Goal: Information Seeking & Learning: Learn about a topic

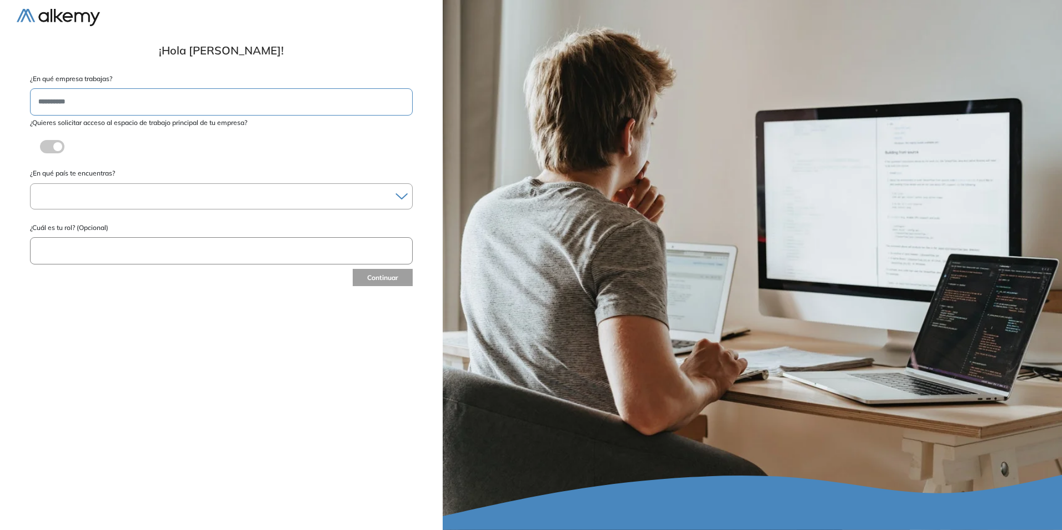
click at [201, 110] on input "text" at bounding box center [221, 101] width 383 height 27
drag, startPoint x: 53, startPoint y: 145, endPoint x: 94, endPoint y: 150, distance: 42.0
click at [54, 144] on label at bounding box center [52, 146] width 24 height 13
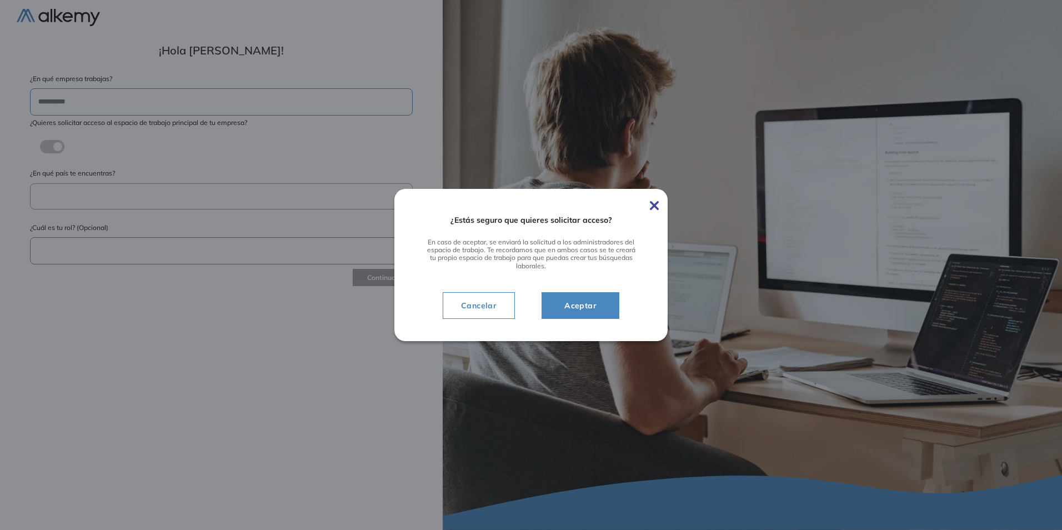
click at [595, 307] on span "Aceptar" at bounding box center [580, 305] width 50 height 13
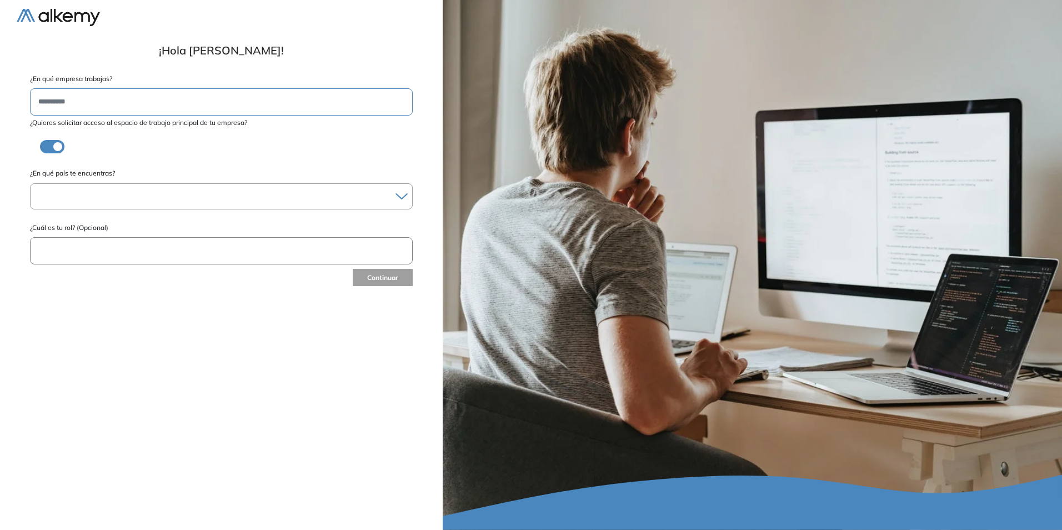
click at [205, 188] on div "Albania Andorra Antigua y Barbuda Argentina Aruba Australia Austria Bahamas Bar…" at bounding box center [221, 196] width 383 height 26
click at [198, 193] on div at bounding box center [221, 196] width 381 height 16
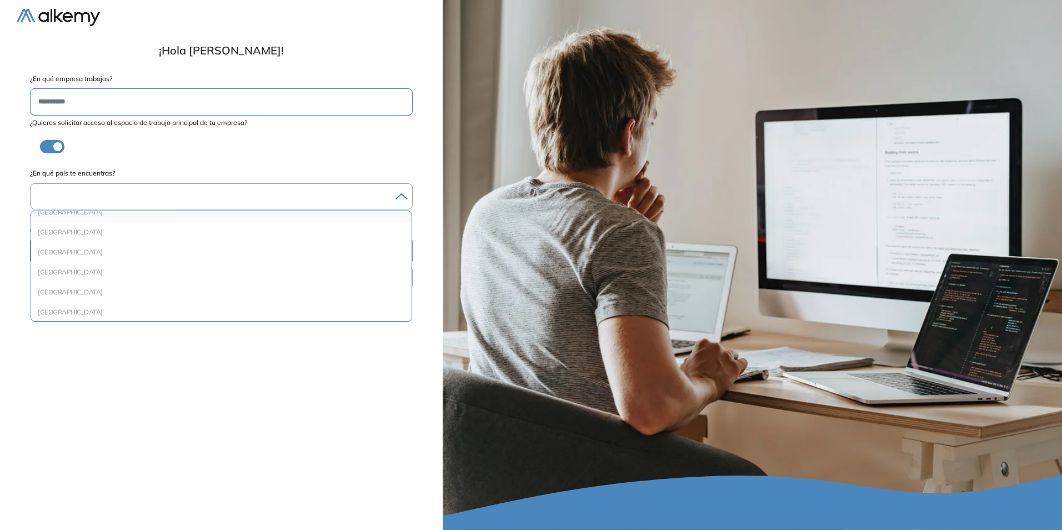
scroll to position [278, 0]
click at [107, 285] on li "[GEOGRAPHIC_DATA]" at bounding box center [221, 287] width 371 height 11
click at [173, 255] on input "text" at bounding box center [221, 252] width 383 height 27
click at [402, 277] on button "Continuar" at bounding box center [381, 279] width 61 height 18
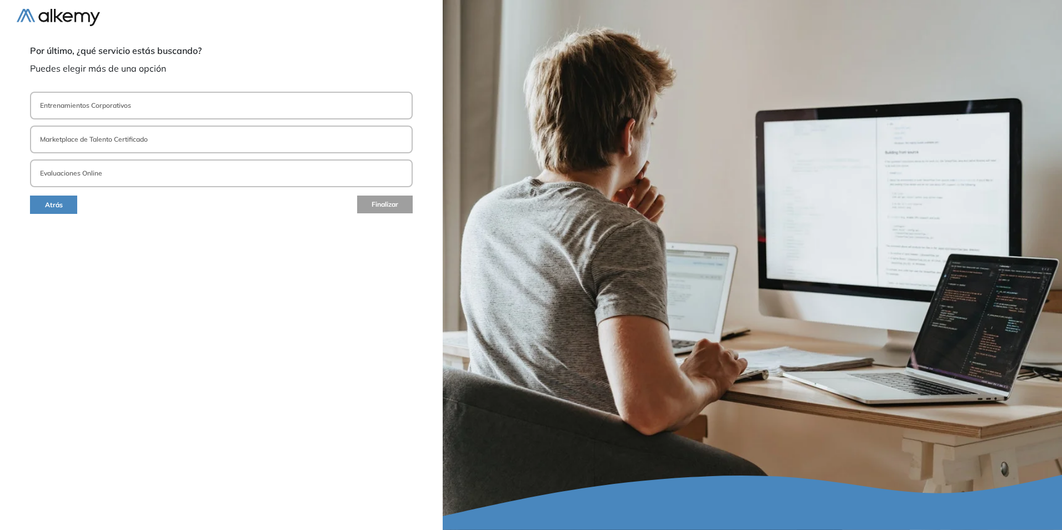
click at [187, 105] on button "Entrenamientos Corporativos" at bounding box center [221, 106] width 383 height 28
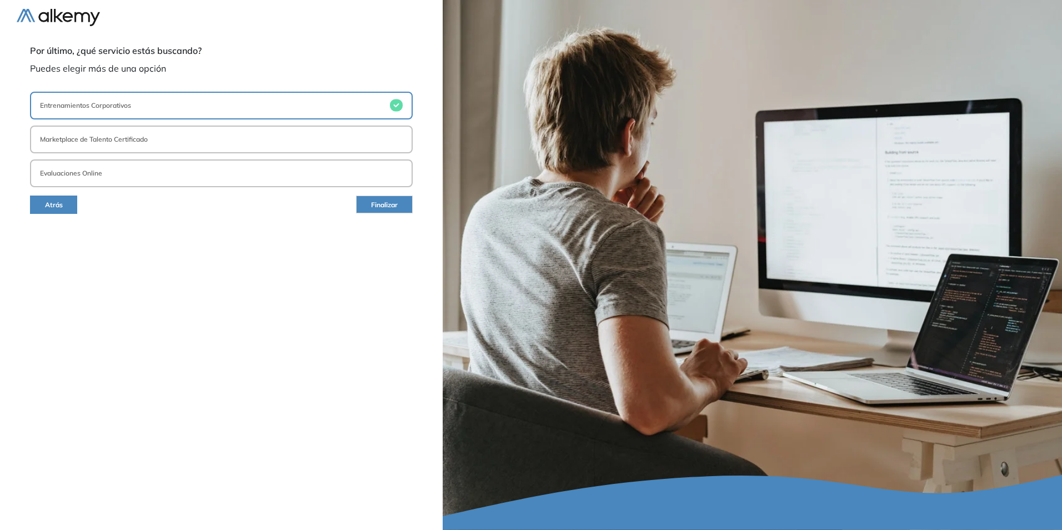
click at [168, 133] on button "Marketplace de Talento Certificado" at bounding box center [221, 139] width 383 height 28
click at [166, 180] on button "Evaluaciones Online" at bounding box center [221, 173] width 383 height 28
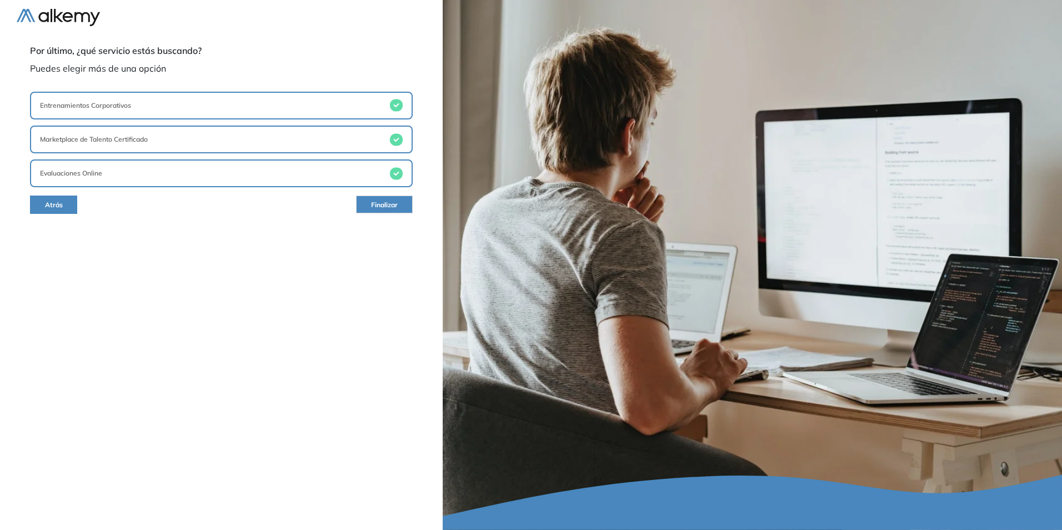
click at [375, 203] on span "Finalizar" at bounding box center [384, 205] width 27 height 11
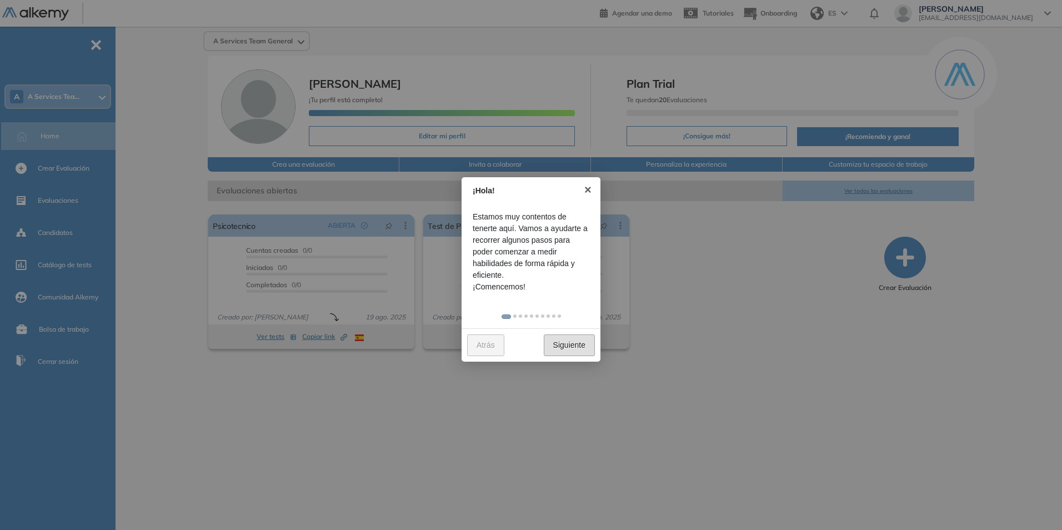
click at [579, 343] on link "Siguiente" at bounding box center [569, 345] width 51 height 22
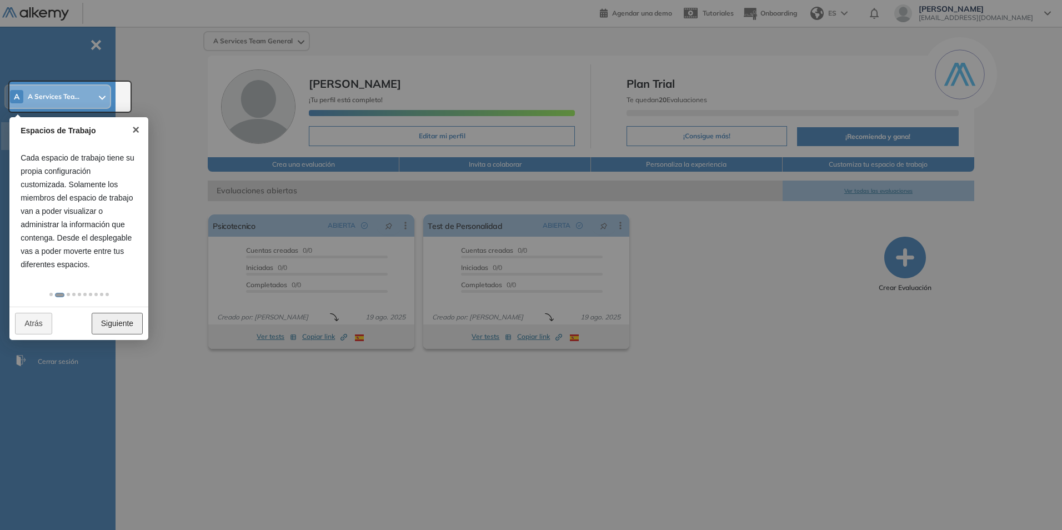
click at [115, 324] on link "Siguiente" at bounding box center [117, 324] width 51 height 22
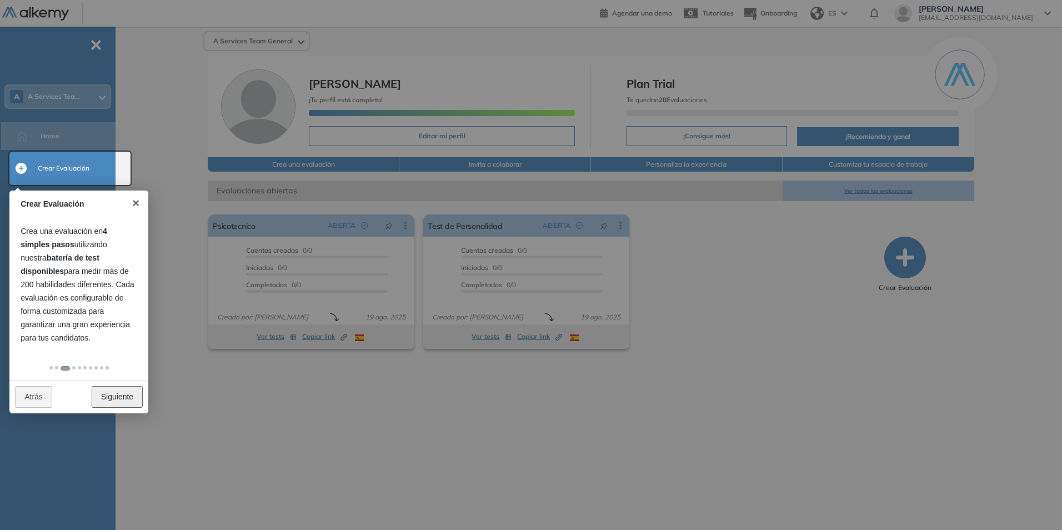
click at [119, 396] on link "Siguiente" at bounding box center [117, 397] width 51 height 22
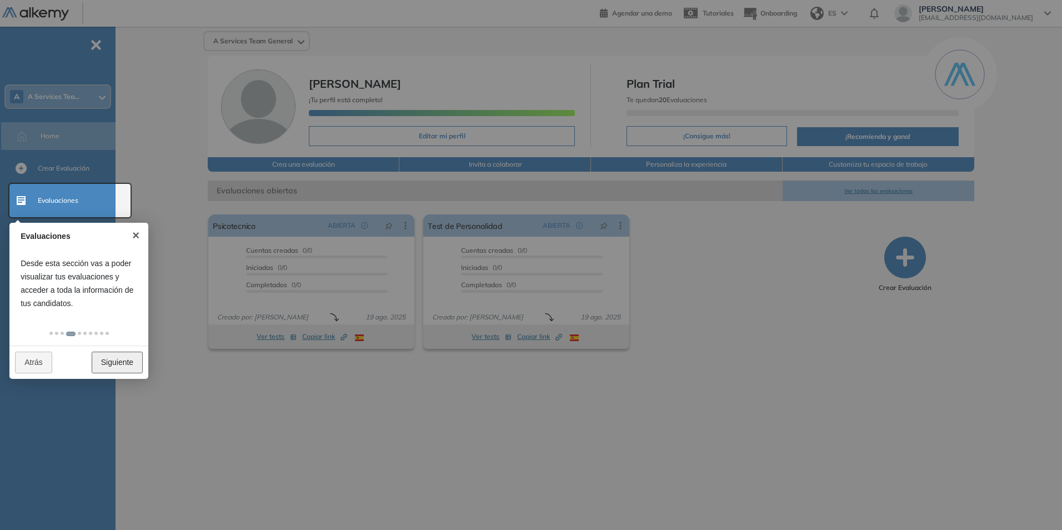
click at [108, 366] on link "Siguiente" at bounding box center [117, 362] width 51 height 22
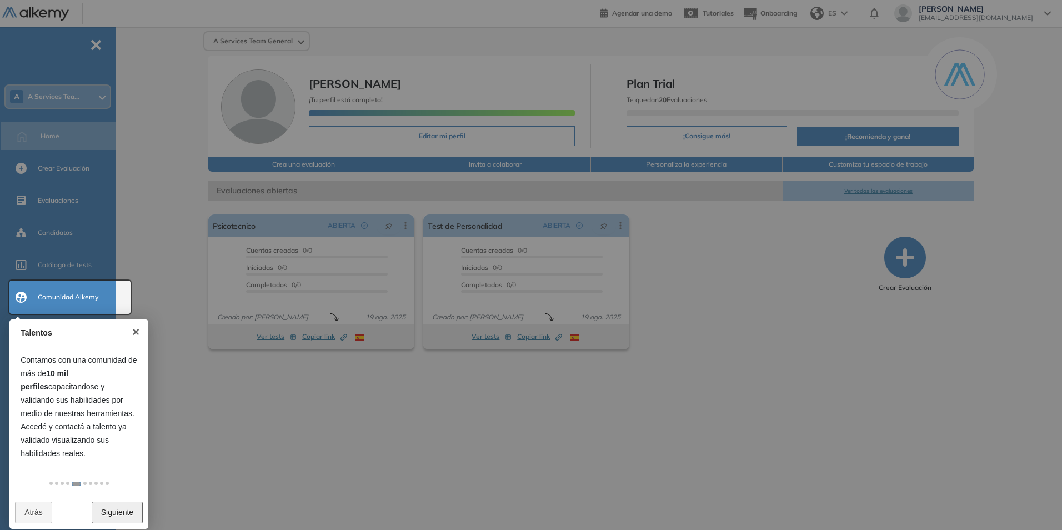
click at [115, 509] on link "Siguiente" at bounding box center [117, 512] width 51 height 22
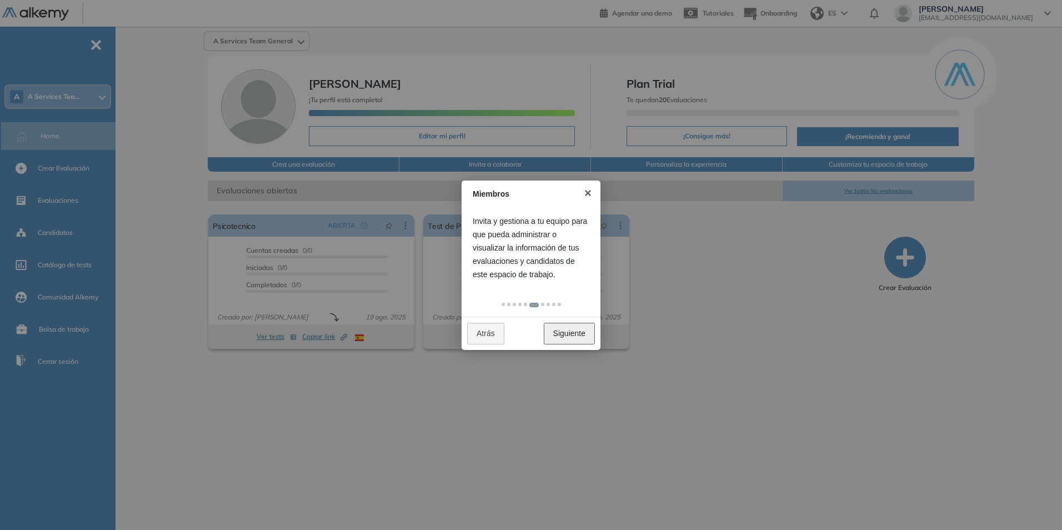
click at [570, 336] on link "Siguiente" at bounding box center [569, 334] width 51 height 22
click at [584, 331] on link "Siguiente" at bounding box center [569, 334] width 51 height 22
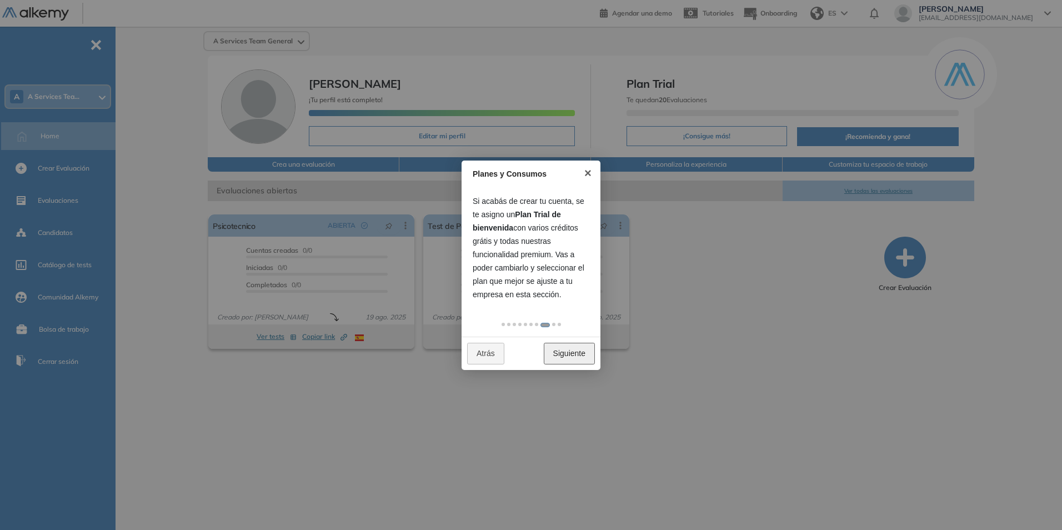
click at [577, 351] on link "Siguiente" at bounding box center [569, 354] width 51 height 22
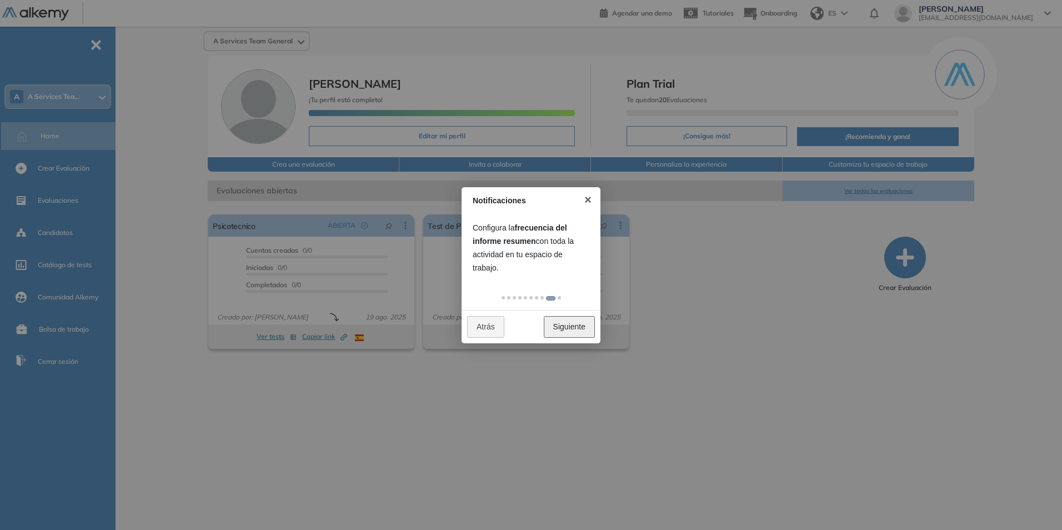
click at [575, 329] on link "Siguiente" at bounding box center [569, 327] width 51 height 22
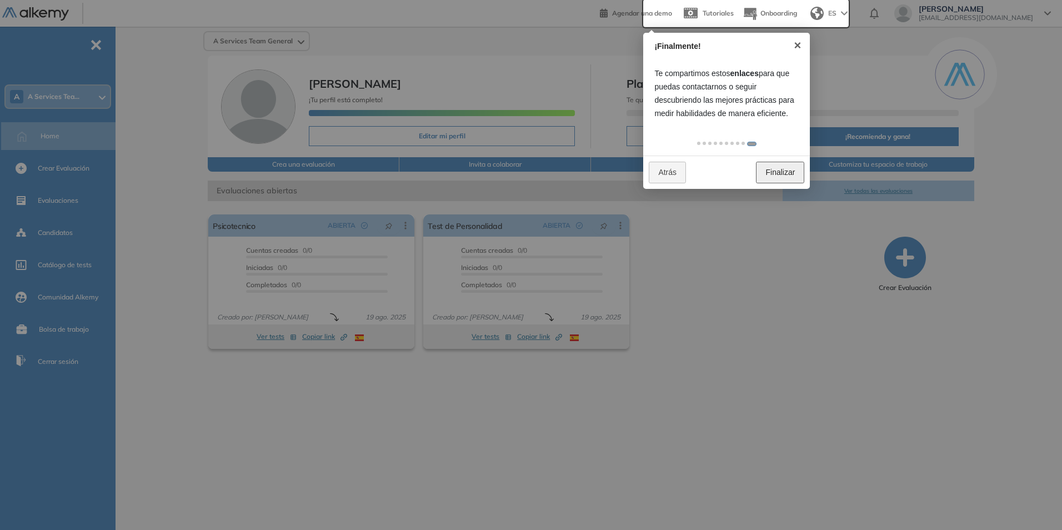
click at [780, 170] on link "Finalizar" at bounding box center [780, 173] width 48 height 22
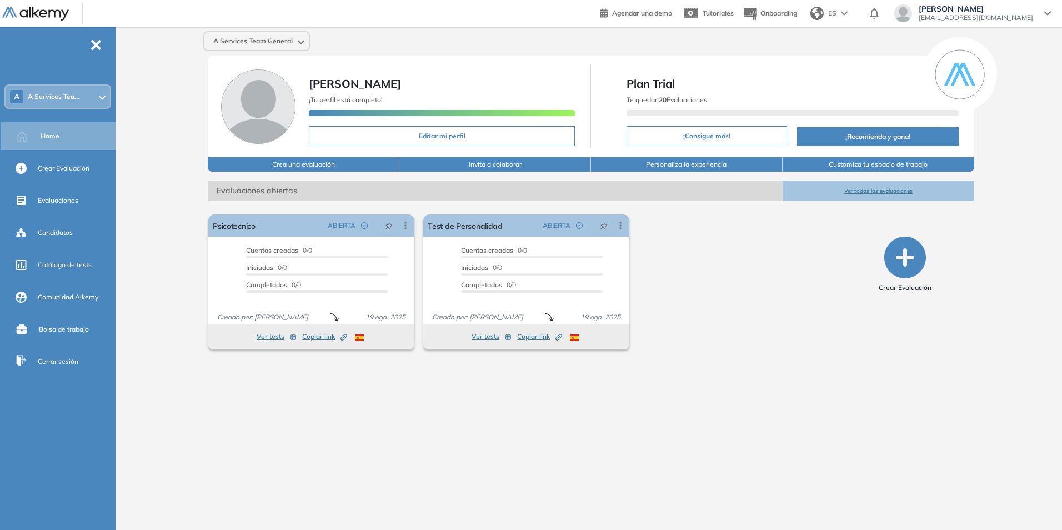
click at [1045, 13] on icon at bounding box center [1047, 13] width 7 height 4
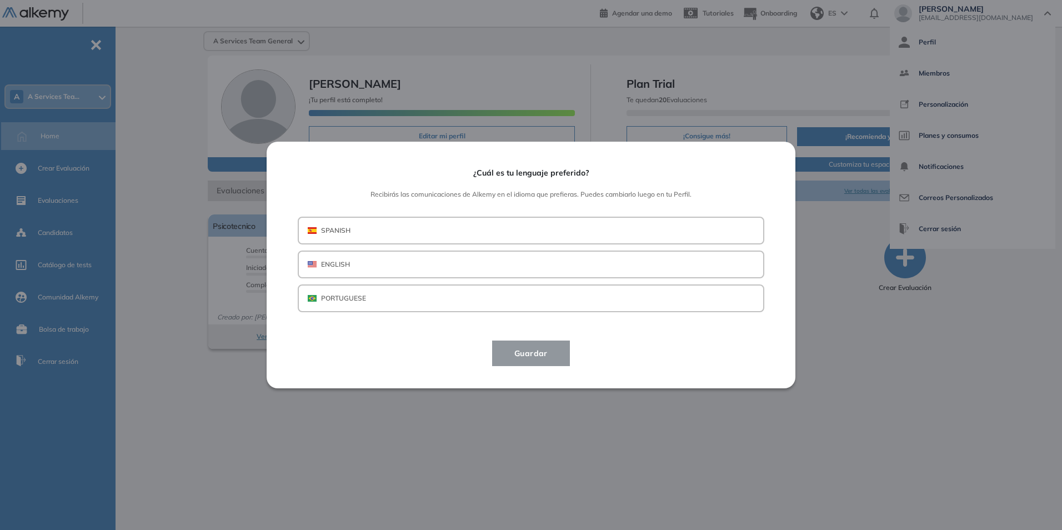
drag, startPoint x: 459, startPoint y: 225, endPoint x: 595, endPoint y: 204, distance: 137.2
click at [460, 225] on button "SPANISH" at bounding box center [531, 231] width 466 height 28
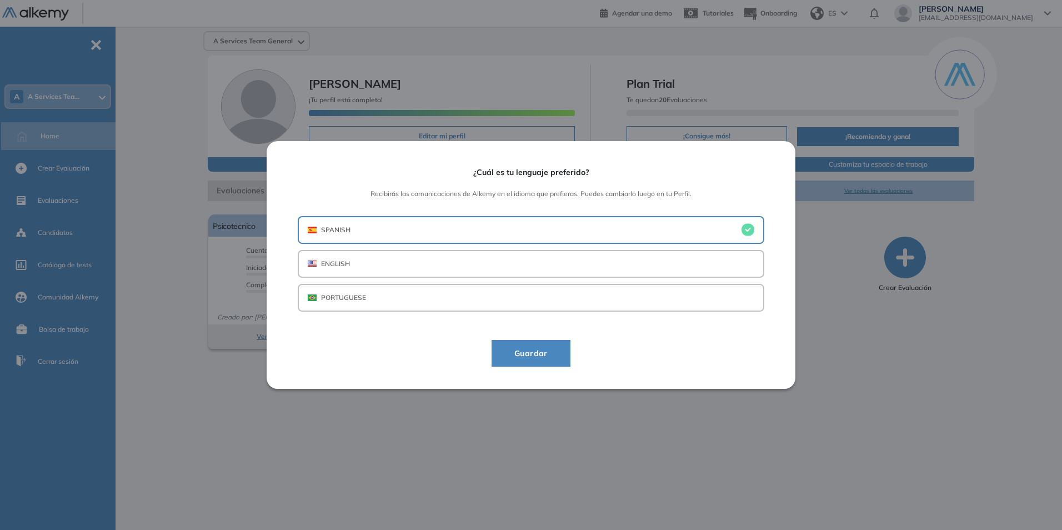
click at [930, 380] on div "¿Cuál es tu lenguaje preferido? Recibirás las comunicaciones de Alkemy en el id…" at bounding box center [531, 265] width 1062 height 530
click at [538, 350] on span "Guardar" at bounding box center [530, 352] width 51 height 13
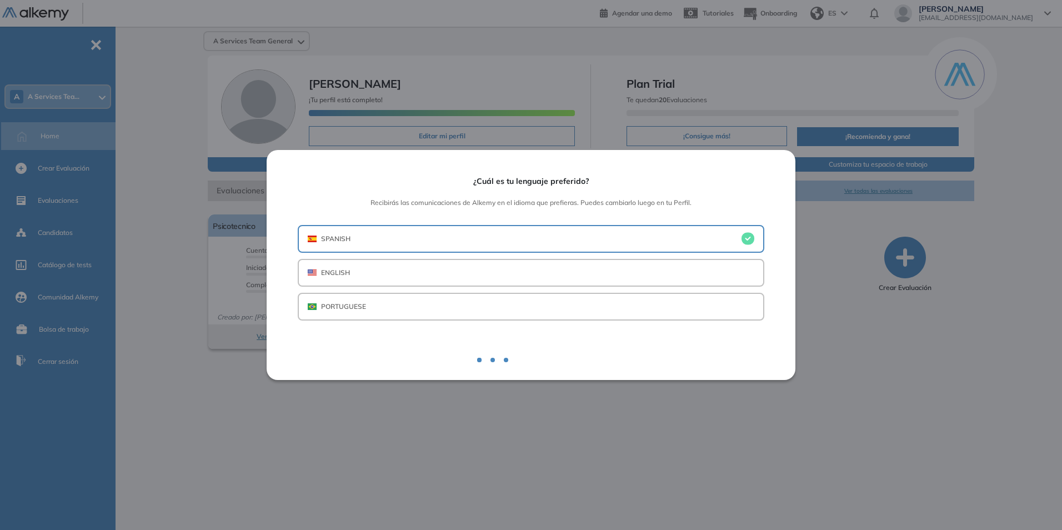
click at [510, 360] on div "¿Cuál es tu lenguaje preferido? Recibirás las comunicaciones de Alkemy en el id…" at bounding box center [531, 265] width 466 height 204
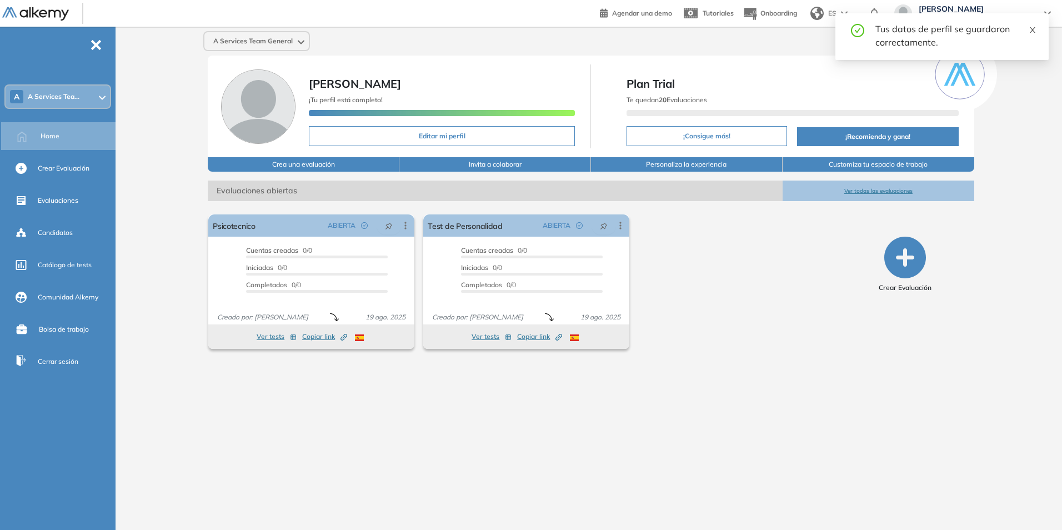
click at [1031, 29] on icon "close" at bounding box center [1032, 30] width 6 height 6
click at [1010, 14] on span "[EMAIL_ADDRESS][DOMAIN_NAME]" at bounding box center [975, 17] width 114 height 9
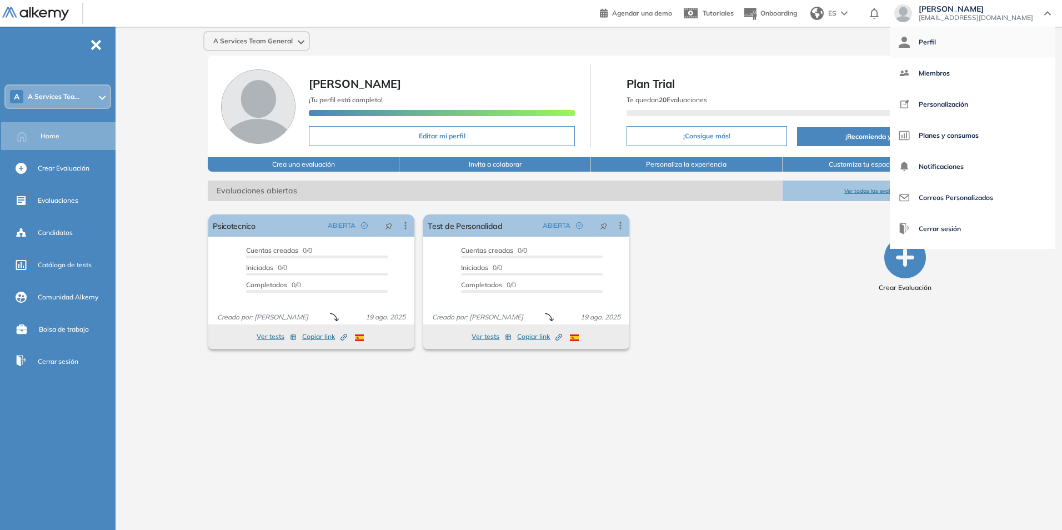
click at [936, 39] on span "Perfil" at bounding box center [926, 42] width 17 height 27
select select "**"
select select "****"
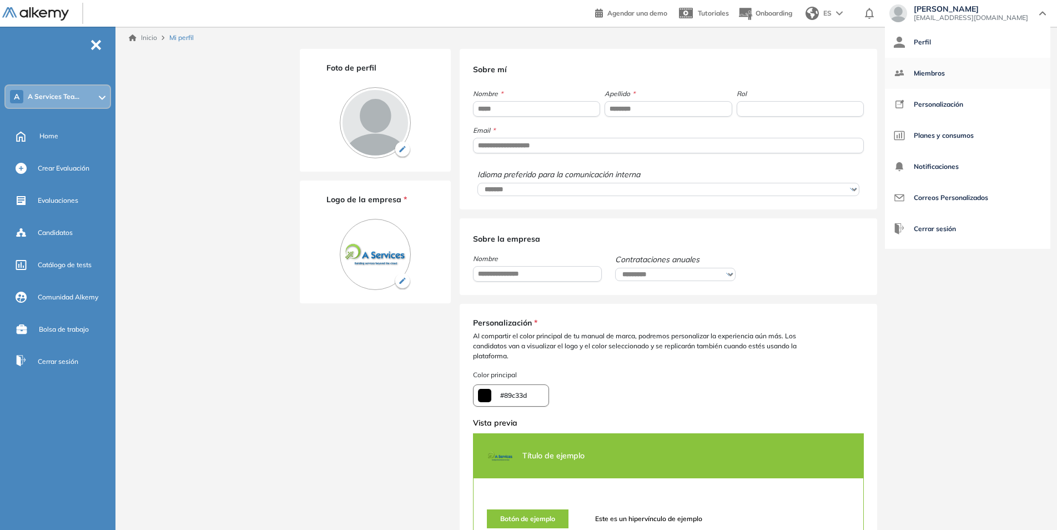
click at [945, 67] on span "Miembros" at bounding box center [929, 73] width 31 height 27
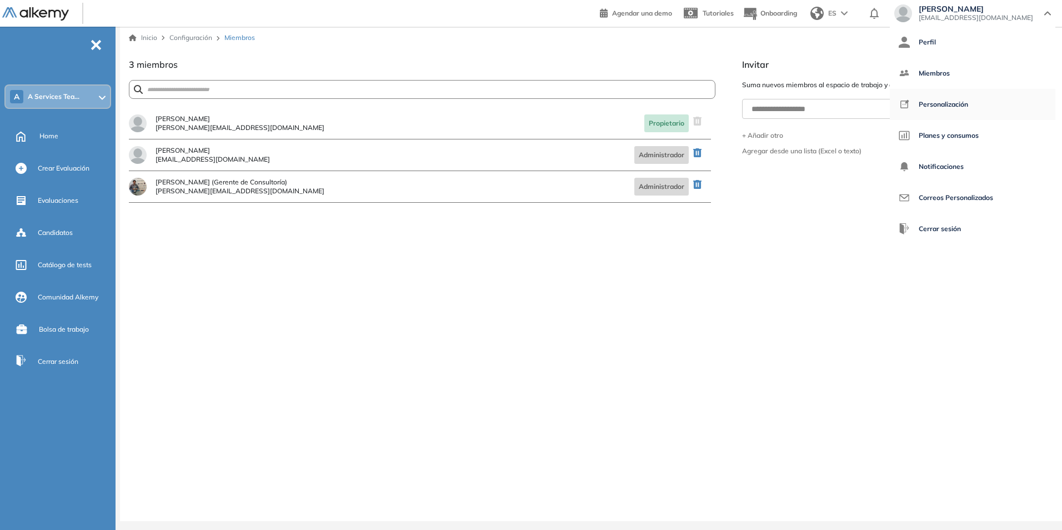
click at [968, 104] on span "Personalización" at bounding box center [942, 104] width 49 height 27
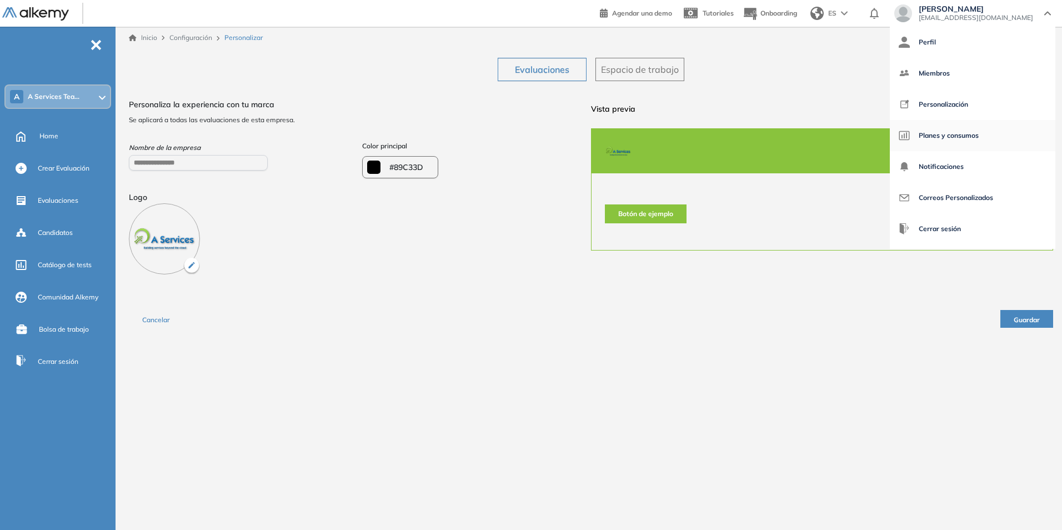
click at [978, 132] on span "Planes y consumos" at bounding box center [948, 135] width 60 height 27
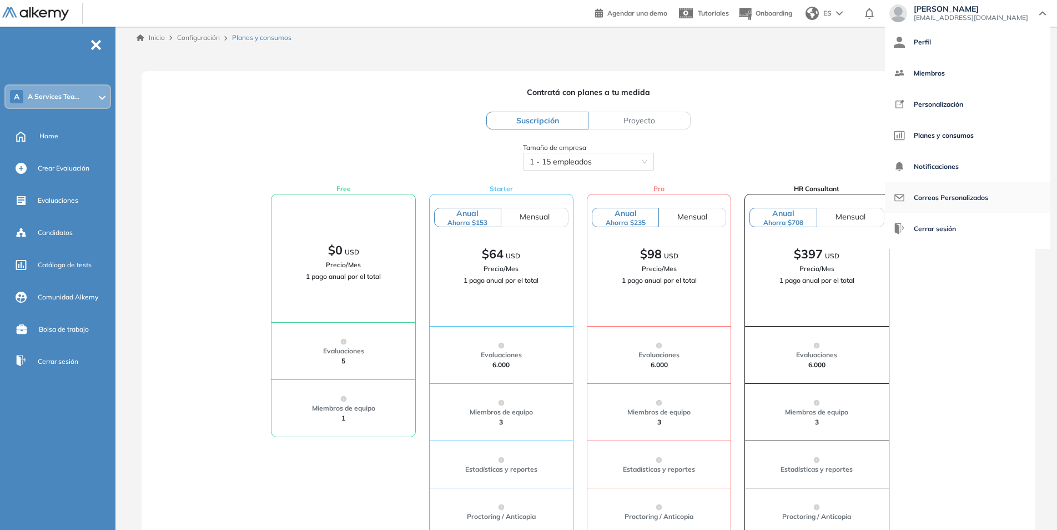
click at [988, 192] on span "Correos Personalizados" at bounding box center [951, 197] width 74 height 27
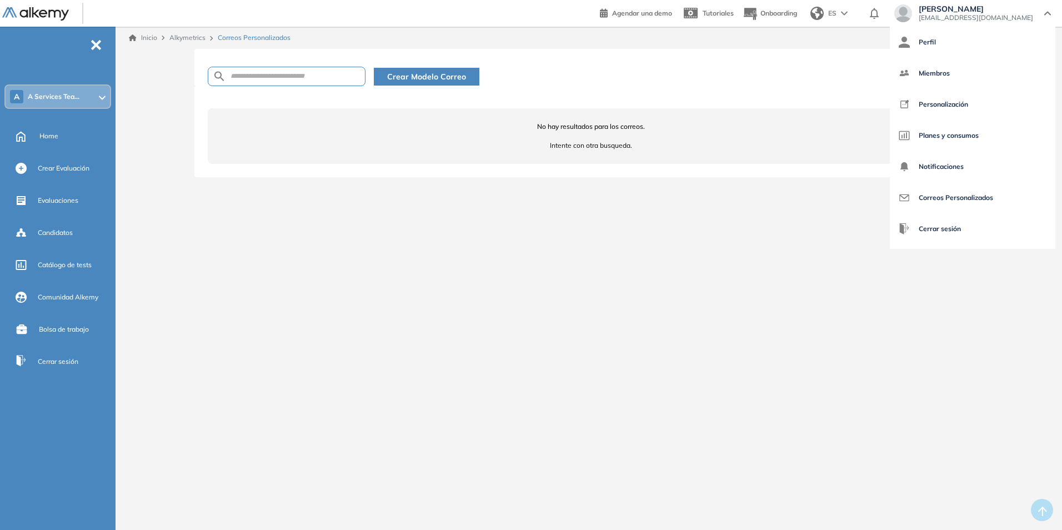
click at [989, 12] on span "[PERSON_NAME]" at bounding box center [975, 8] width 114 height 9
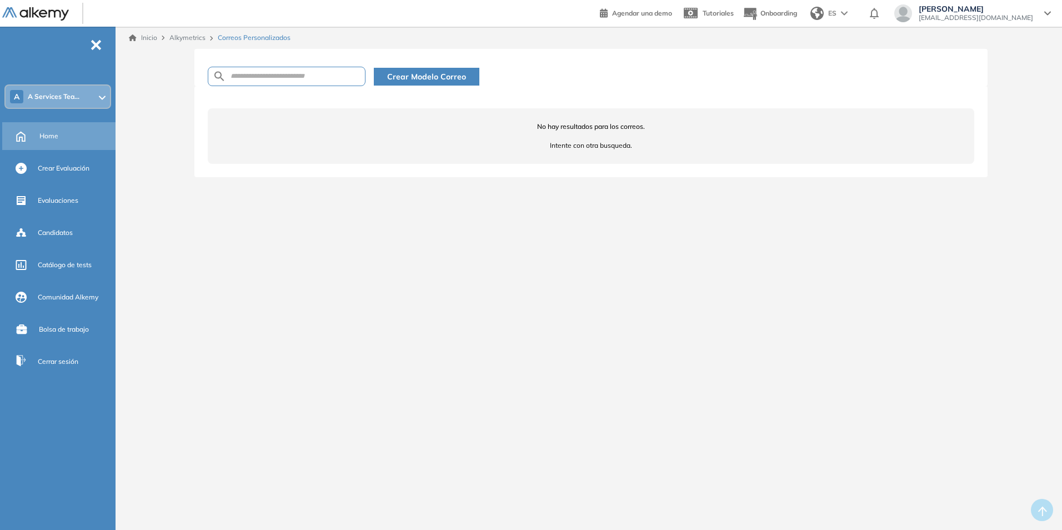
click at [26, 140] on icon at bounding box center [20, 135] width 19 height 13
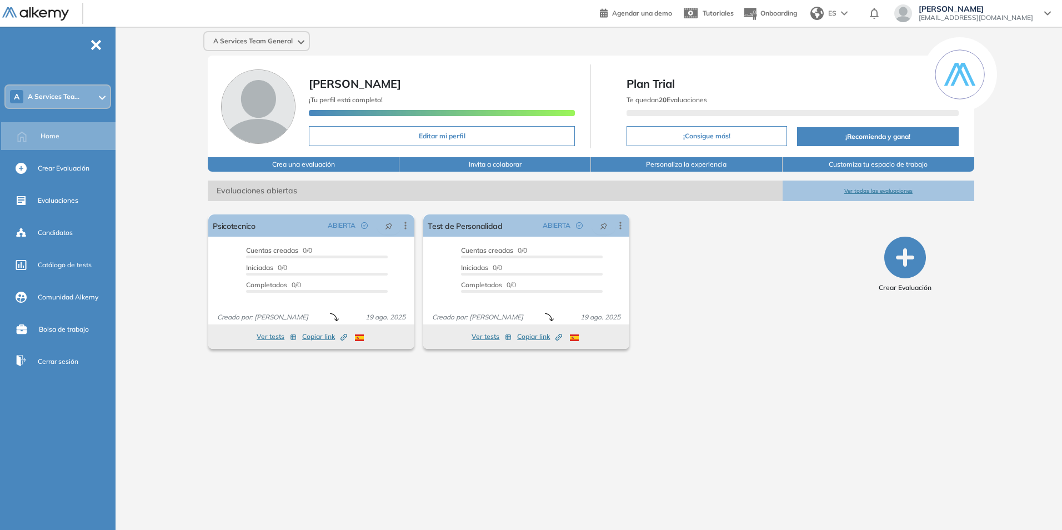
click at [450, 134] on button "Editar mi perfil" at bounding box center [442, 136] width 266 height 20
select select "**"
select select "****"
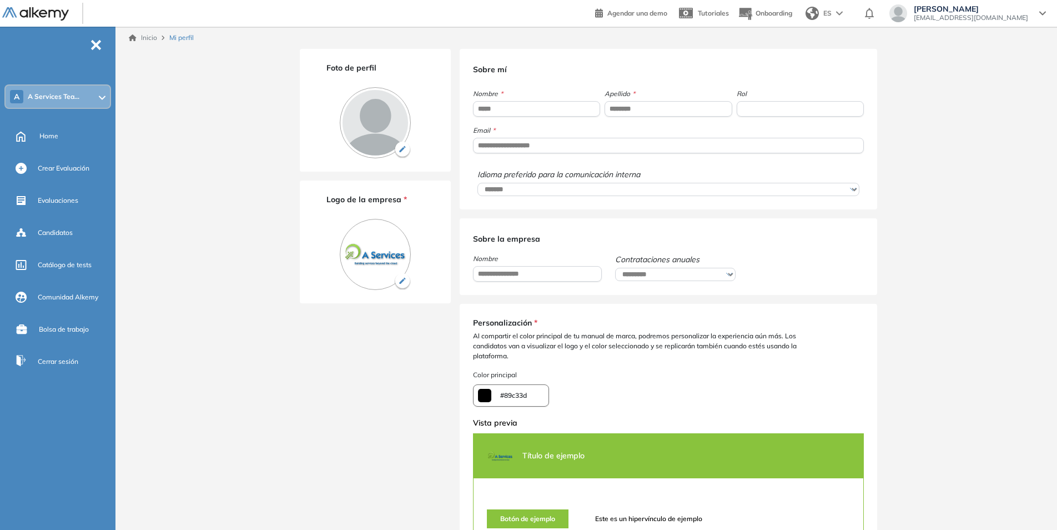
click at [177, 39] on span "Mi perfil" at bounding box center [181, 38] width 24 height 10
click at [140, 41] on link "Inicio" at bounding box center [143, 38] width 28 height 10
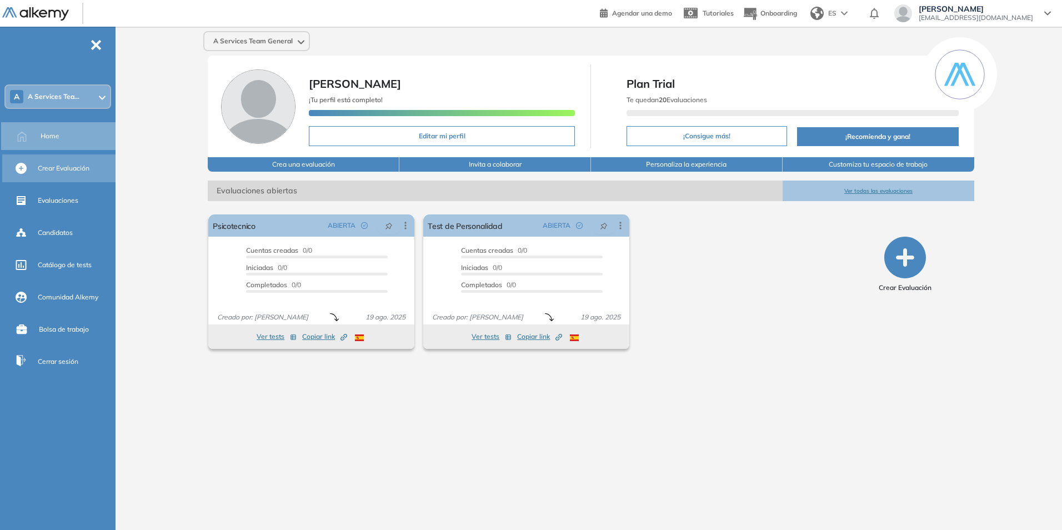
click at [56, 163] on span "Crear Evaluación" at bounding box center [64, 168] width 52 height 10
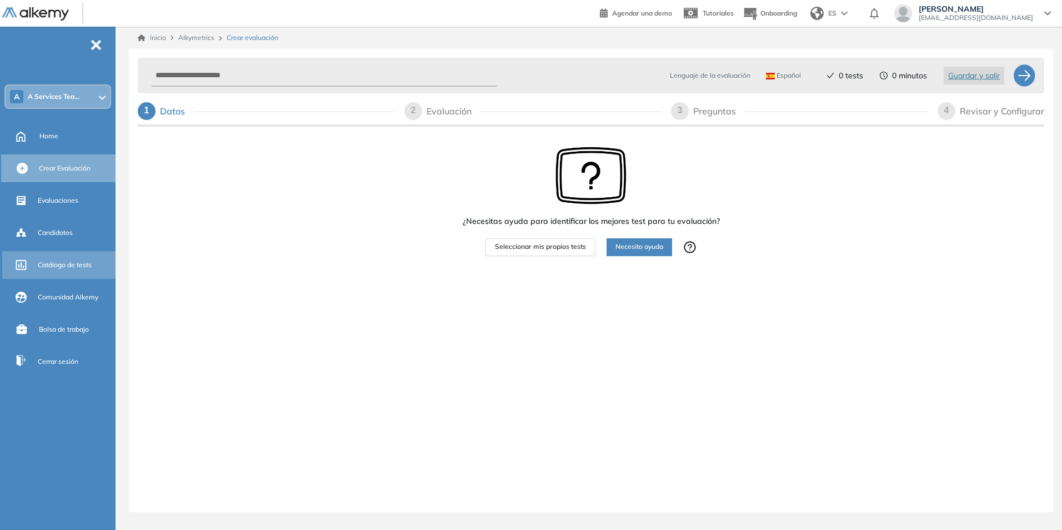
click at [54, 265] on span "Catálogo de tests" at bounding box center [65, 265] width 54 height 10
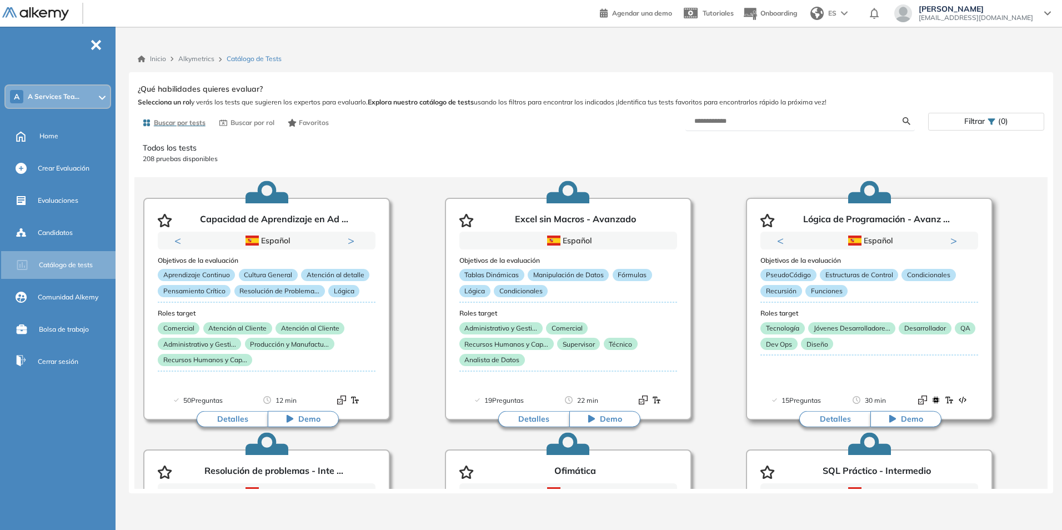
click at [906, 419] on span "Demo" at bounding box center [912, 418] width 22 height 11
click at [308, 125] on span "Favoritos" at bounding box center [314, 123] width 30 height 10
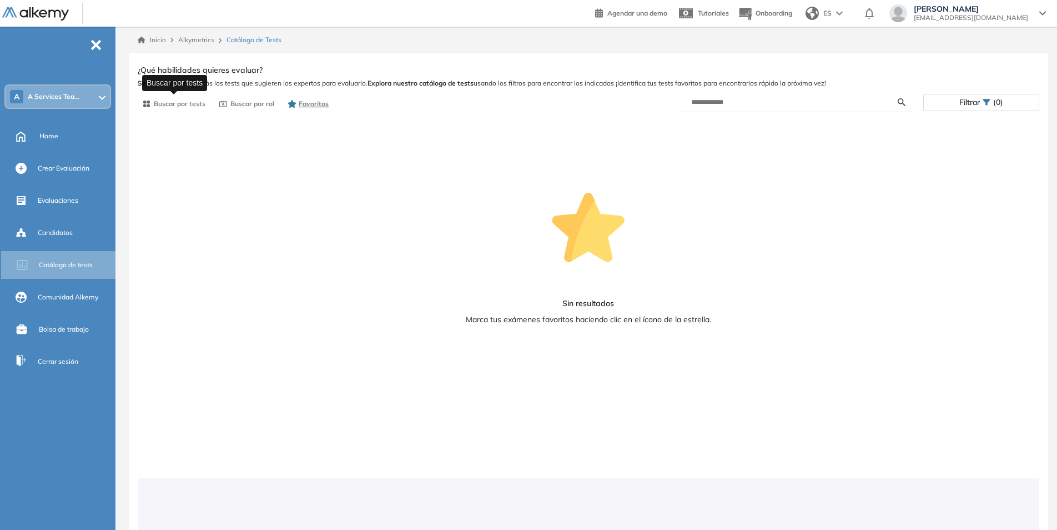
click at [184, 100] on span "Buscar por tests" at bounding box center [180, 104] width 52 height 10
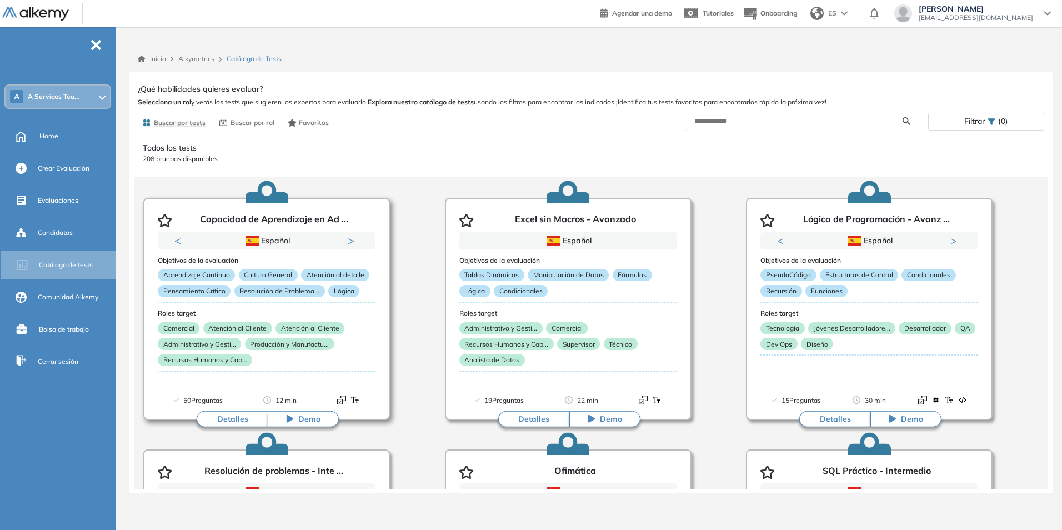
click at [214, 418] on button "Detalles" at bounding box center [232, 418] width 71 height 17
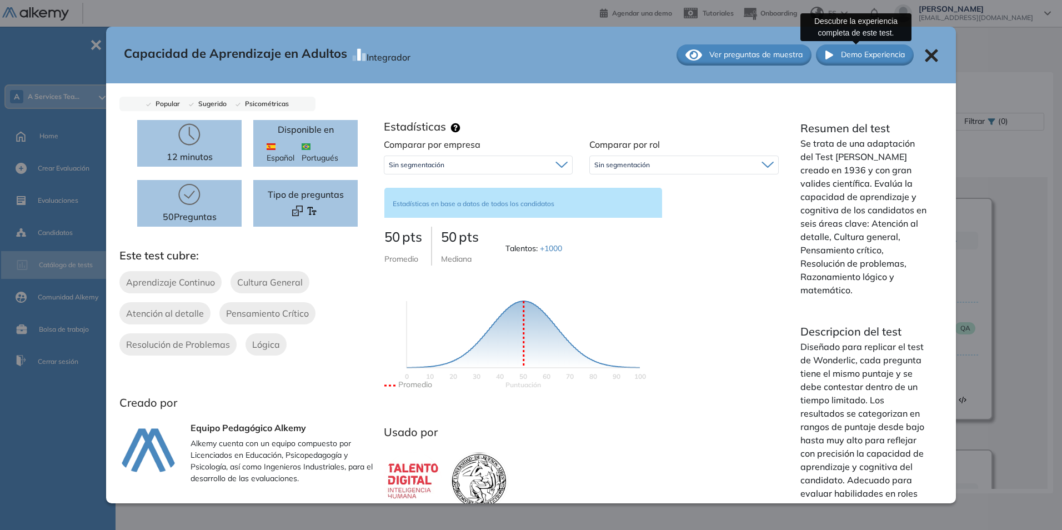
click at [862, 57] on span "Demo Experiencia" at bounding box center [873, 55] width 64 height 12
click at [551, 162] on div "Sin segmentación" at bounding box center [478, 165] width 188 height 18
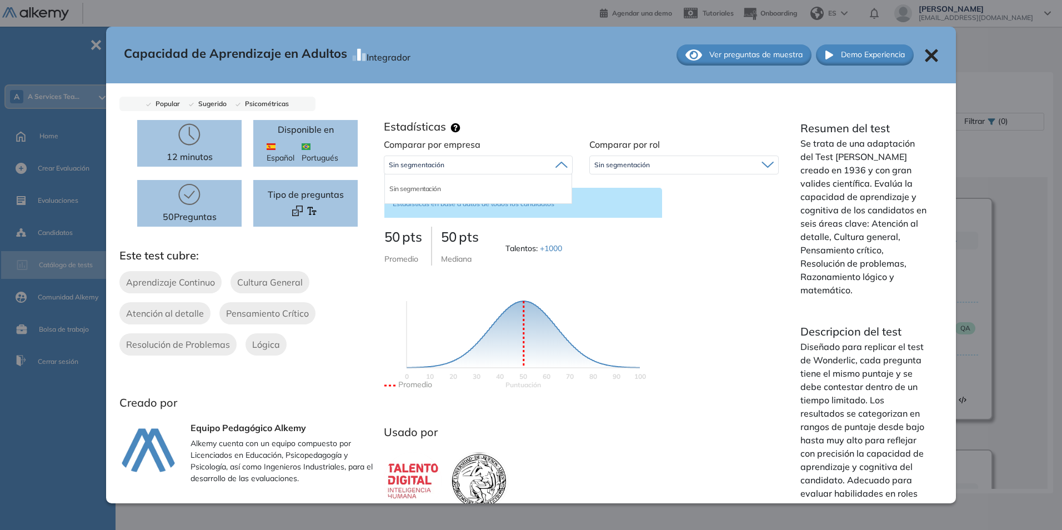
click at [551, 162] on div "Sin segmentación" at bounding box center [478, 165] width 188 height 18
click at [709, 161] on div "Sin segmentación" at bounding box center [684, 165] width 188 height 18
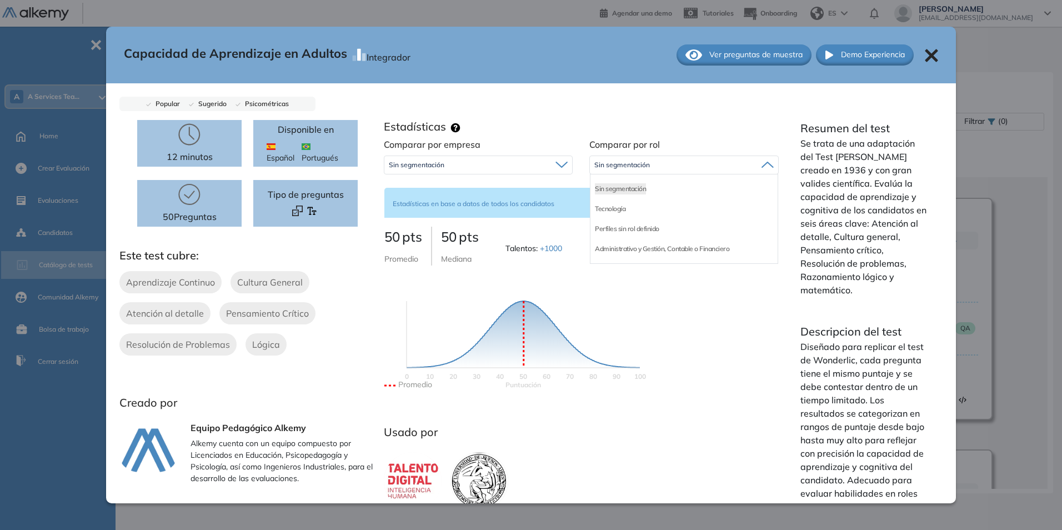
click at [709, 161] on div "Sin segmentación" at bounding box center [684, 165] width 188 height 18
click at [716, 112] on div "Popular Sugerido Psicométricas 12 minutos 50 Preguntas Disponible en Español Po…" at bounding box center [531, 315] width 850 height 465
click at [925, 56] on icon at bounding box center [931, 55] width 13 height 13
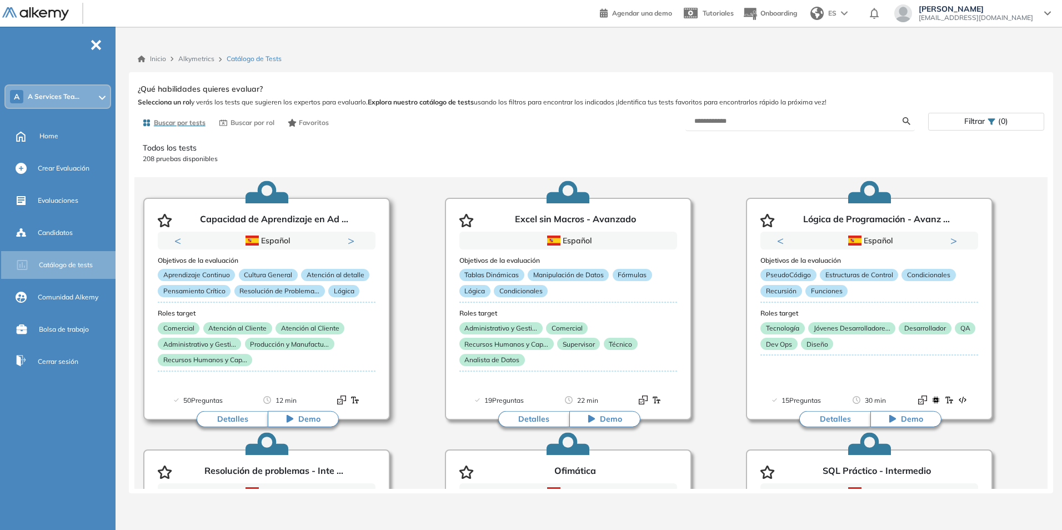
click at [161, 220] on icon "button" at bounding box center [165, 220] width 14 height 13
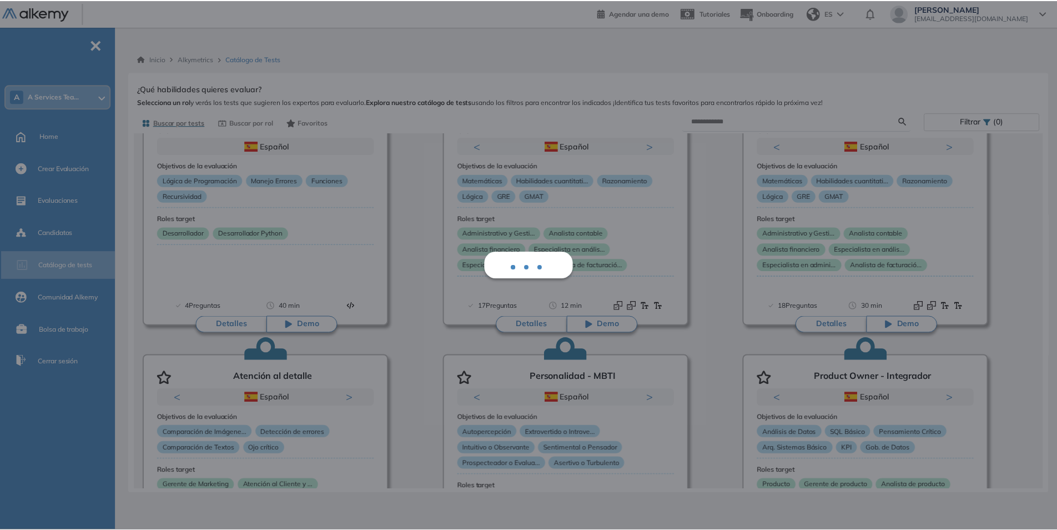
scroll to position [2220, 0]
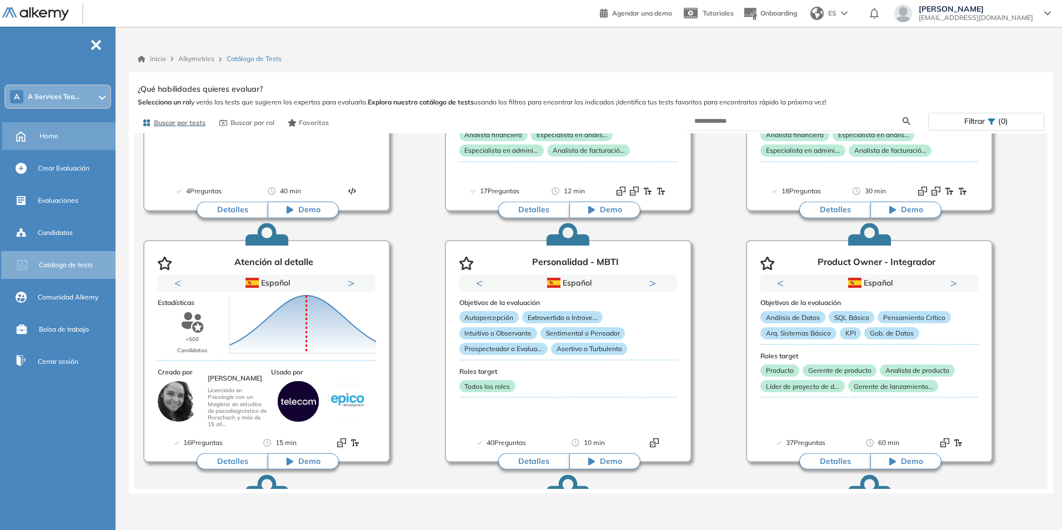
click at [52, 133] on span "Home" at bounding box center [48, 136] width 19 height 10
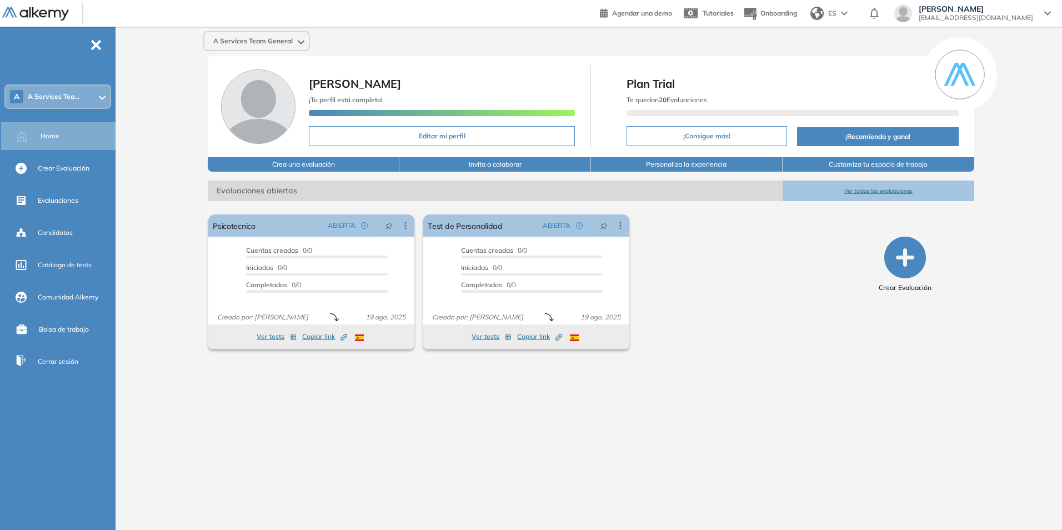
click at [857, 165] on button "Customiza tu espacio de trabajo" at bounding box center [878, 164] width 192 height 14
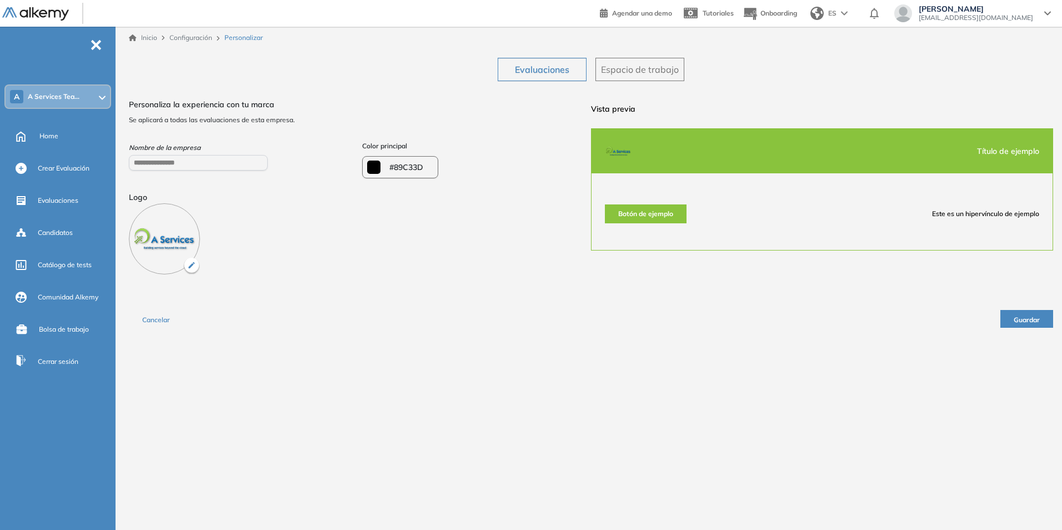
click at [536, 69] on span "Evaluaciones" at bounding box center [542, 69] width 54 height 13
click at [638, 66] on span "Espacio de trabajo" at bounding box center [640, 69] width 78 height 13
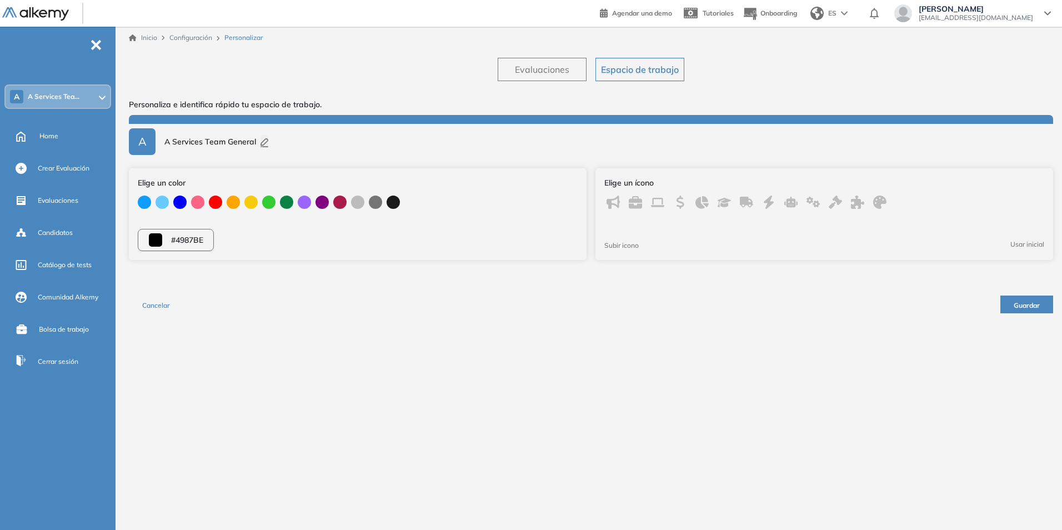
click at [511, 67] on button "Evaluaciones" at bounding box center [542, 69] width 89 height 23
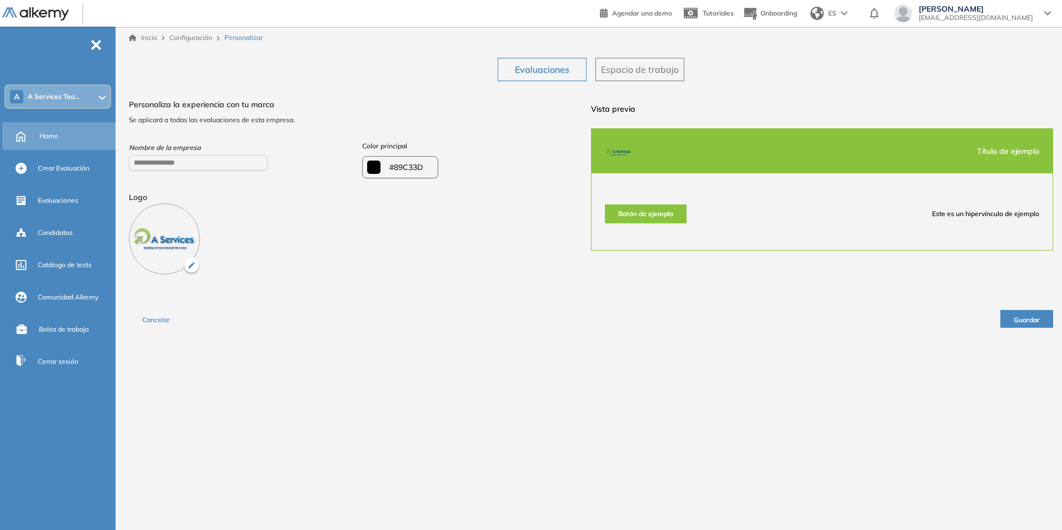
click at [39, 132] on span "Home" at bounding box center [48, 136] width 19 height 10
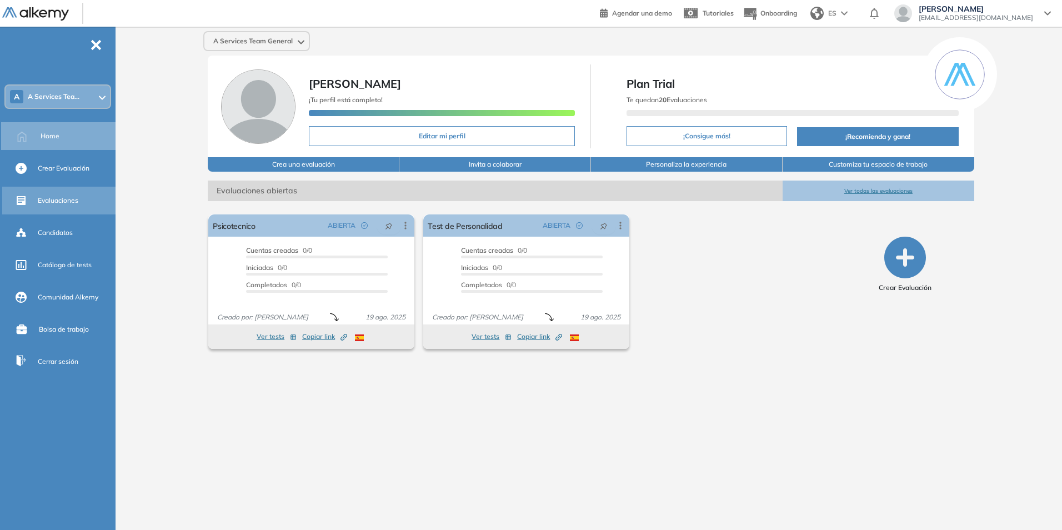
click at [63, 197] on span "Evaluaciones" at bounding box center [58, 200] width 41 height 10
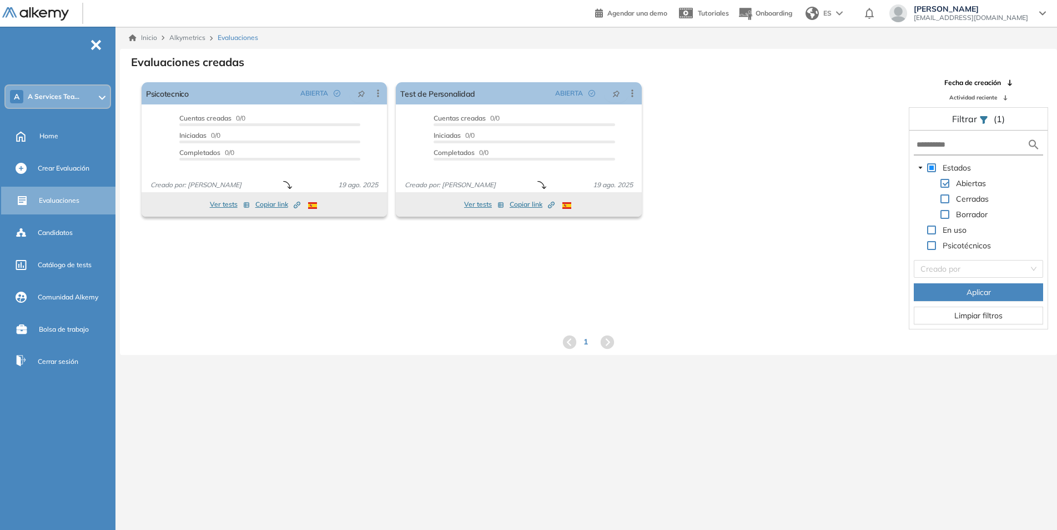
click at [932, 167] on span at bounding box center [931, 167] width 9 height 9
click at [929, 223] on div "En uso" at bounding box center [941, 231] width 55 height 16
click at [930, 234] on span at bounding box center [931, 229] width 9 height 9
click at [934, 248] on span at bounding box center [931, 245] width 9 height 9
click at [961, 296] on button "Aplicar" at bounding box center [978, 292] width 129 height 18
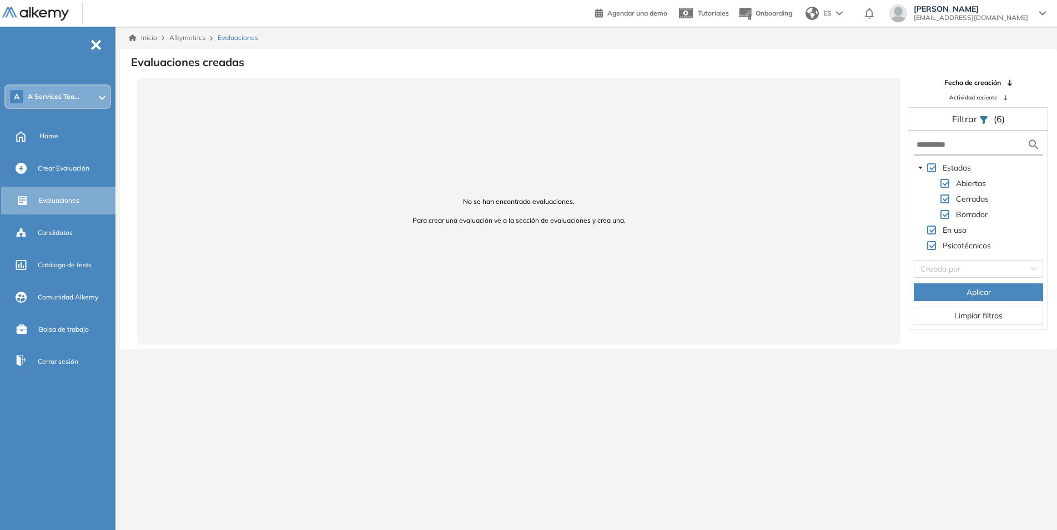
click at [972, 316] on span "Limpiar filtros" at bounding box center [978, 315] width 48 height 12
click at [41, 229] on span "Candidatos" at bounding box center [55, 233] width 35 height 10
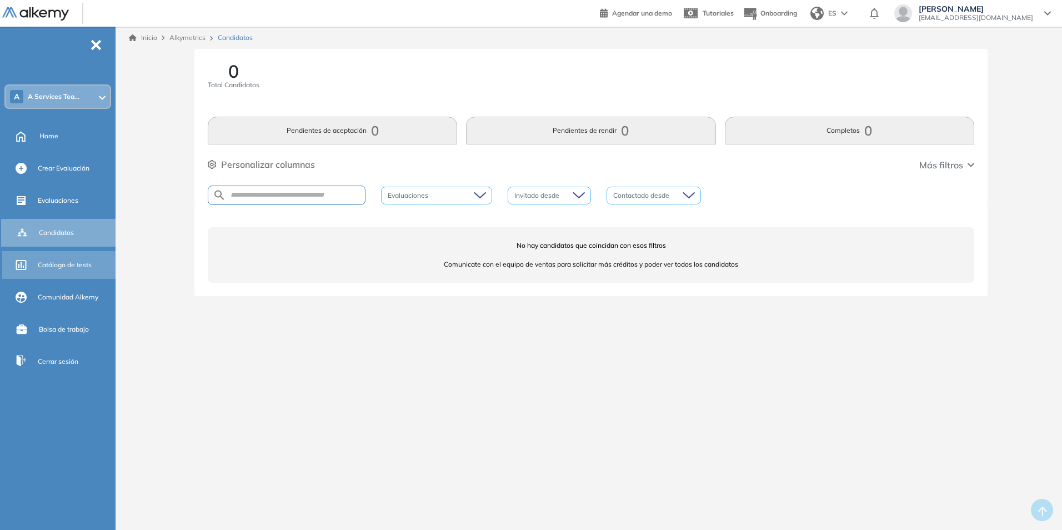
click at [64, 263] on span "Catálogo de tests" at bounding box center [65, 265] width 54 height 10
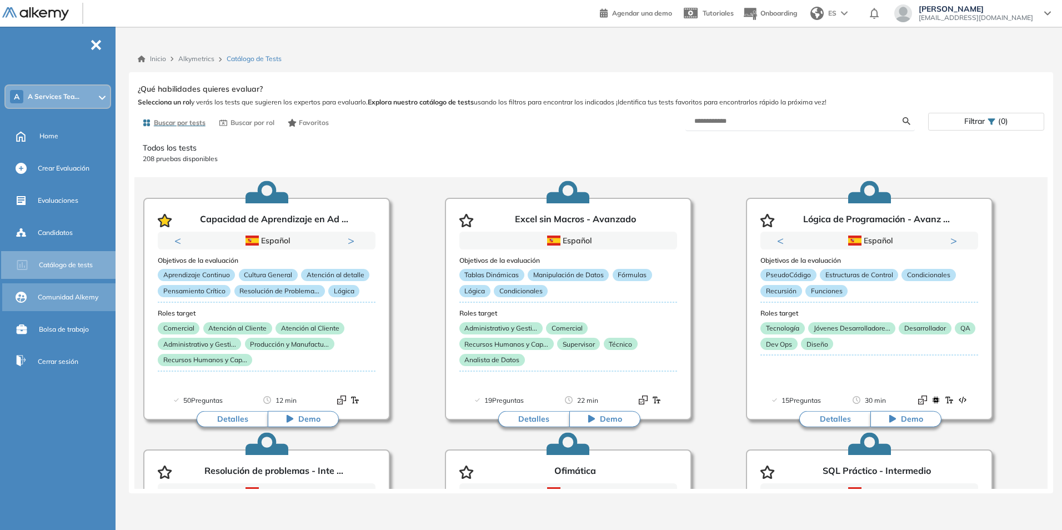
click at [40, 297] on span "Comunidad Alkemy" at bounding box center [68, 297] width 61 height 10
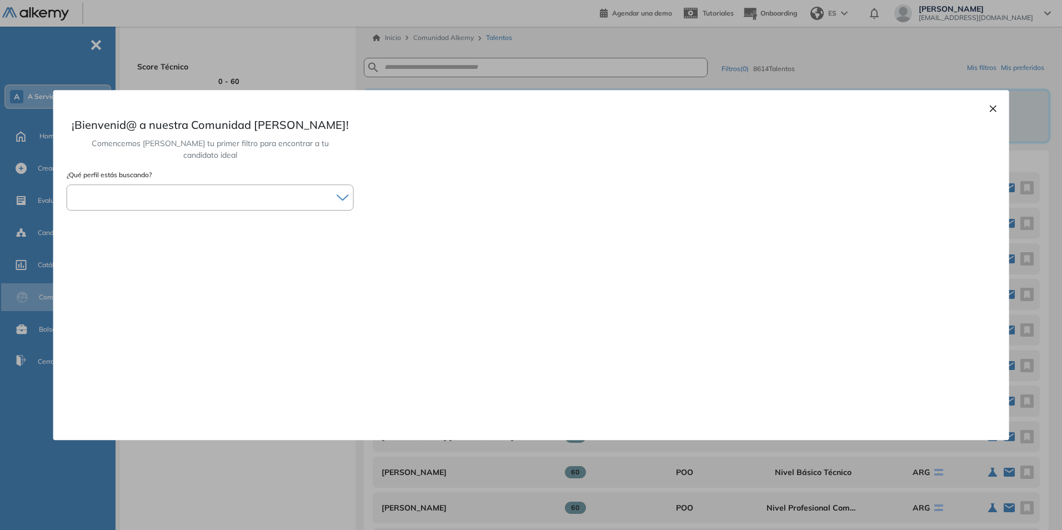
click at [1002, 108] on div "× ¡Bienvenid@ a nuestra Comunidad [PERSON_NAME]! Comencemos [PERSON_NAME] tu pr…" at bounding box center [531, 265] width 956 height 350
click at [997, 108] on button "×" at bounding box center [992, 107] width 9 height 13
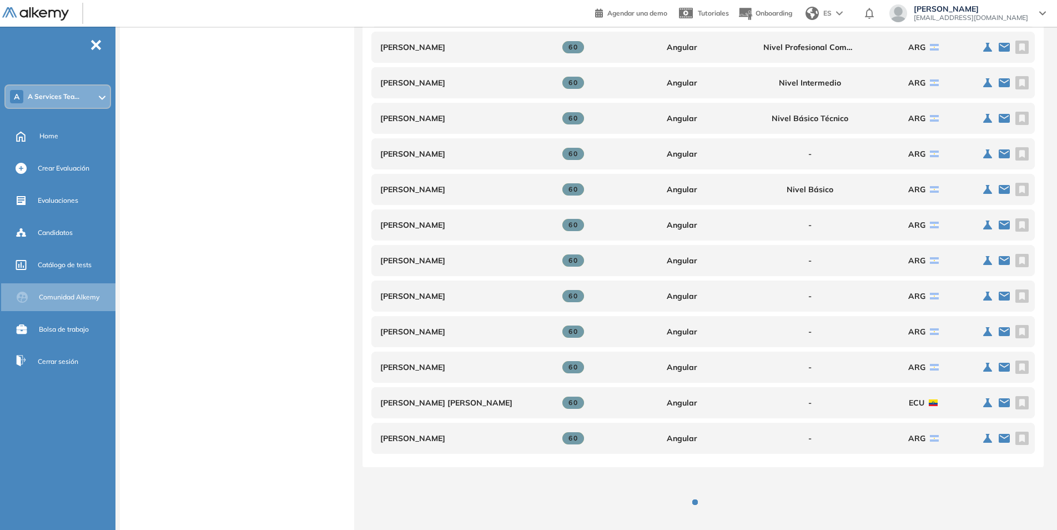
scroll to position [1443, 0]
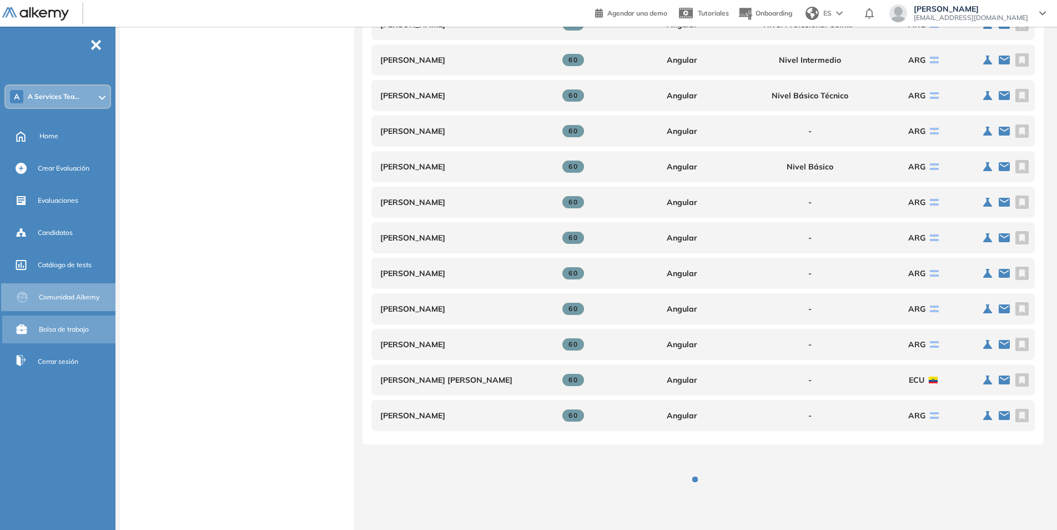
click at [64, 329] on span "Bolsa de trabajo" at bounding box center [64, 329] width 50 height 10
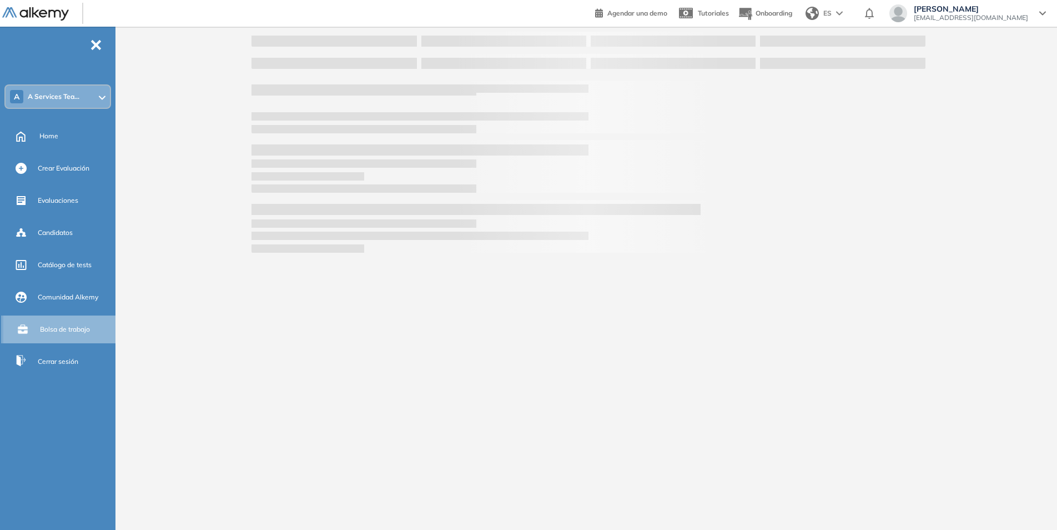
scroll to position [27, 0]
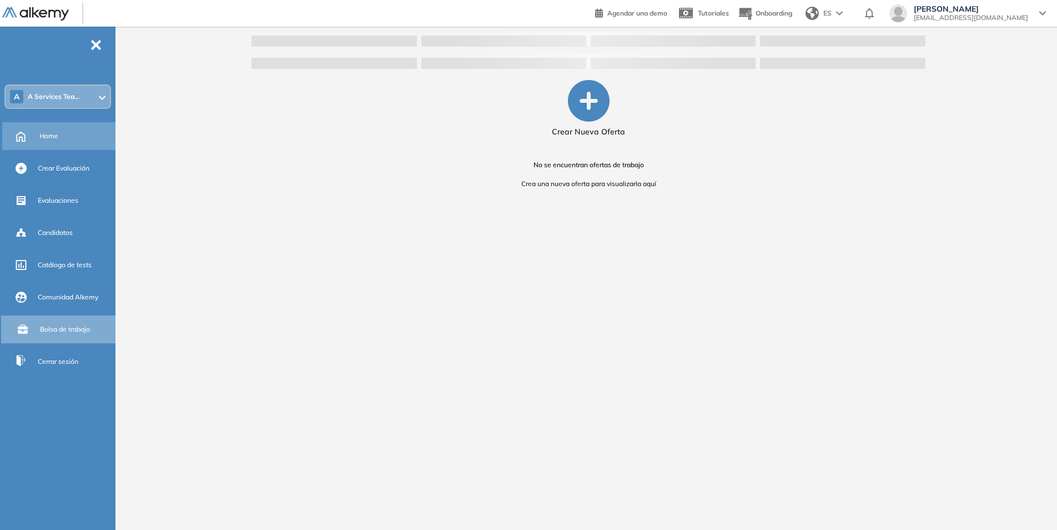
click at [44, 134] on span "Home" at bounding box center [48, 136] width 19 height 10
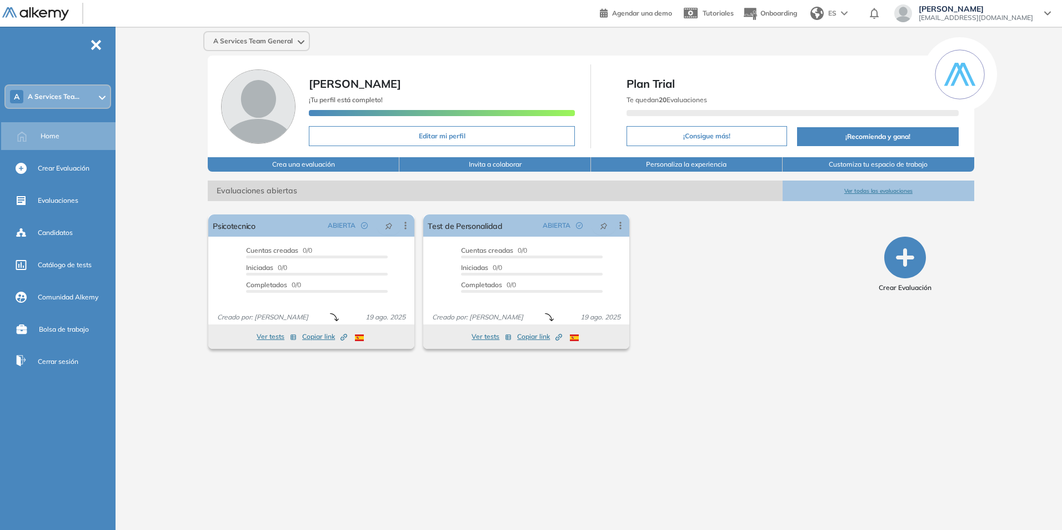
click at [862, 190] on button "Ver todas las evaluaciones" at bounding box center [878, 190] width 192 height 21
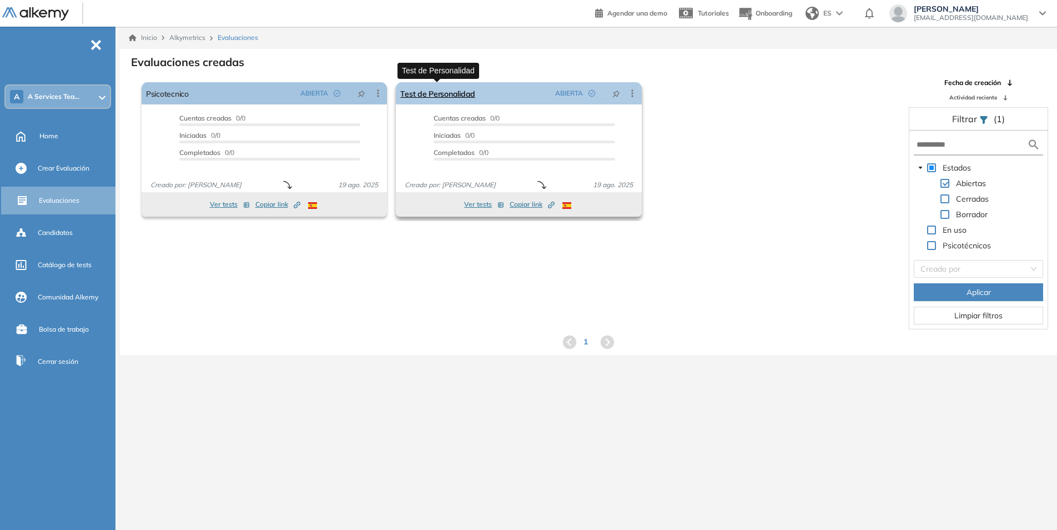
click at [434, 96] on link "Test de Personalidad" at bounding box center [437, 93] width 75 height 22
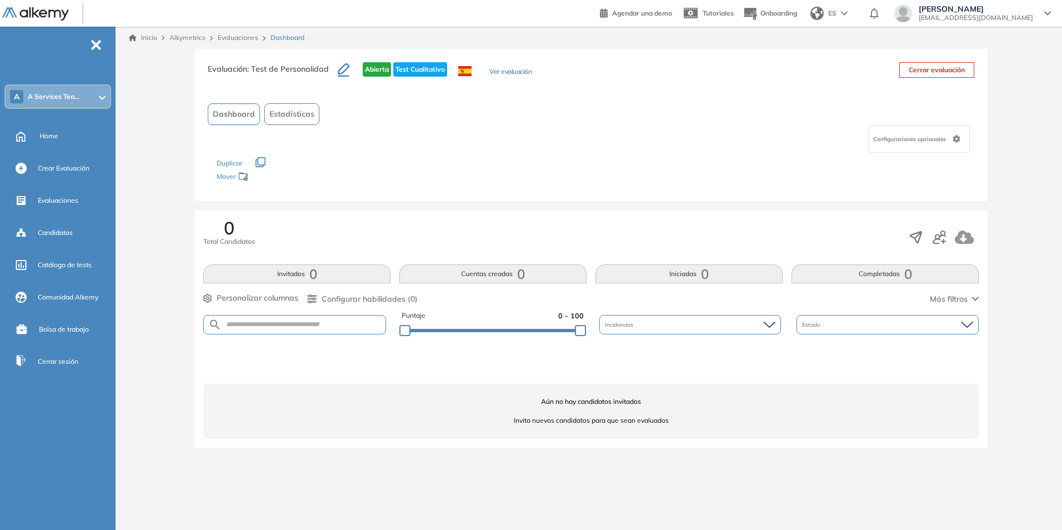
click at [232, 34] on link "Evaluaciones" at bounding box center [238, 37] width 41 height 8
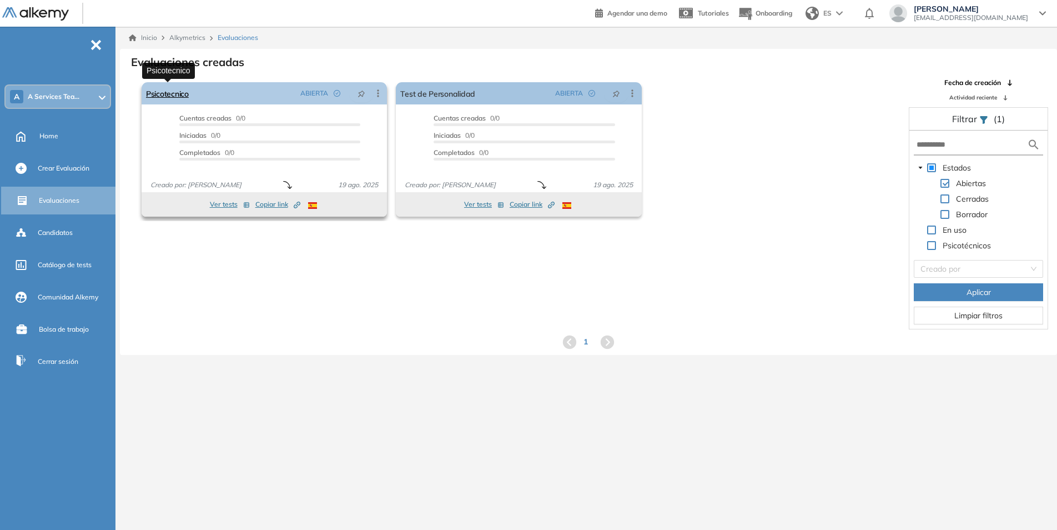
click at [172, 91] on link "Psicotecnico" at bounding box center [167, 93] width 43 height 22
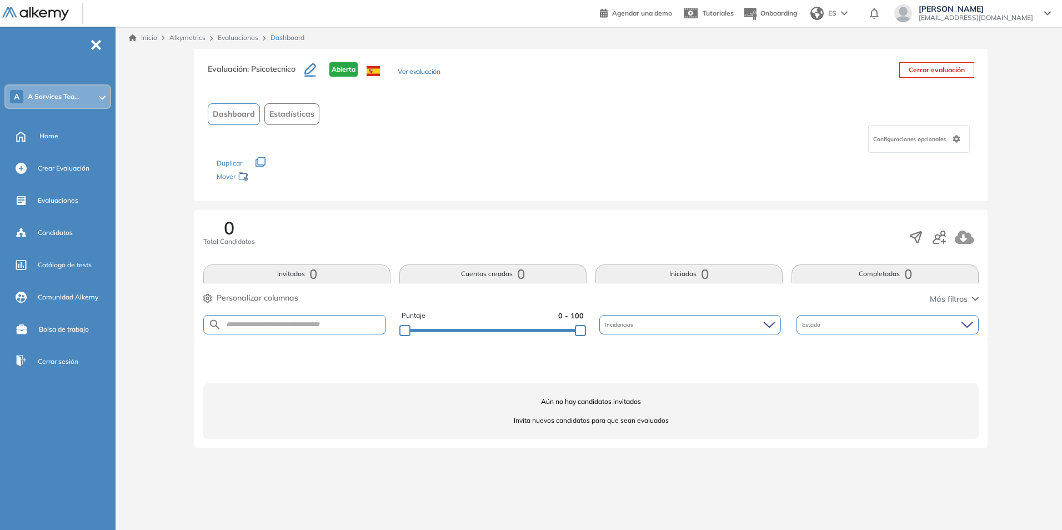
click at [244, 35] on link "Evaluaciones" at bounding box center [238, 37] width 41 height 8
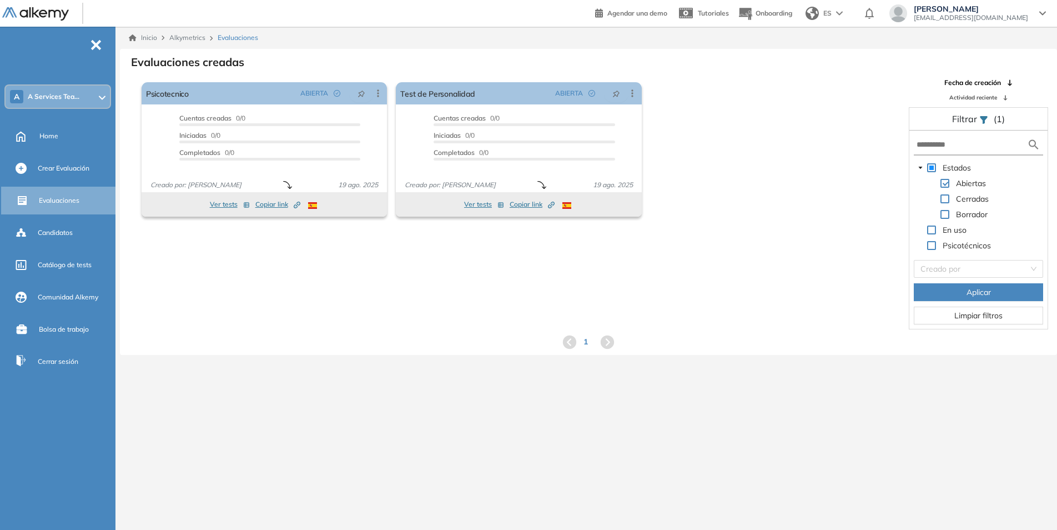
click at [193, 37] on span "Alkymetrics" at bounding box center [187, 37] width 36 height 8
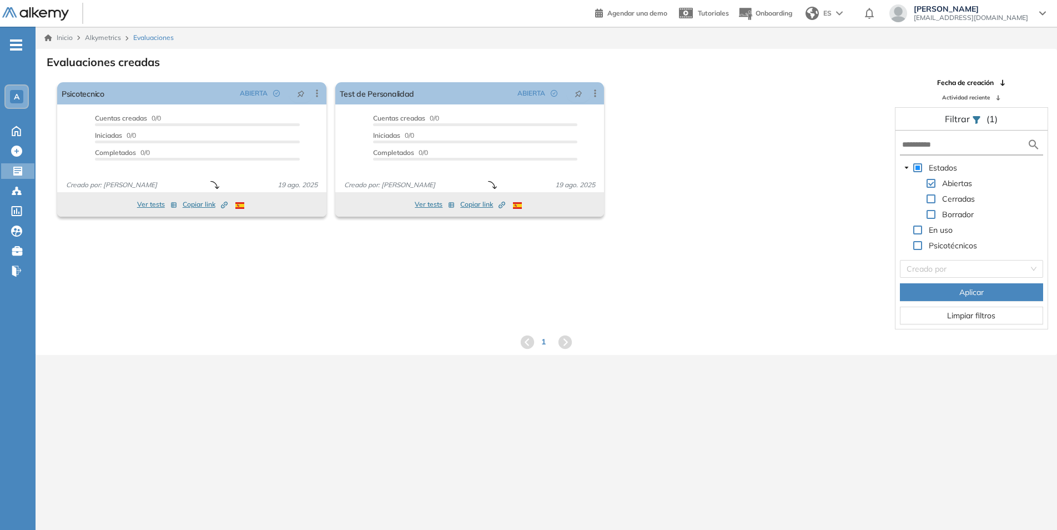
click at [22, 37] on div "-" at bounding box center [16, 35] width 33 height 9
click at [22, 41] on span "-" at bounding box center [16, 43] width 12 height 9
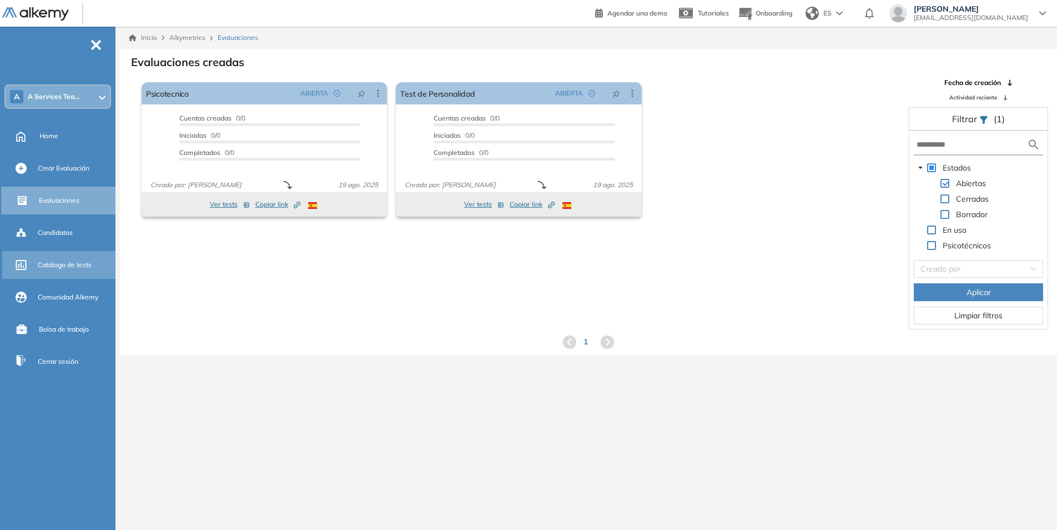
click at [45, 267] on span "Catálogo de tests" at bounding box center [65, 265] width 54 height 10
